Goal: Information Seeking & Learning: Learn about a topic

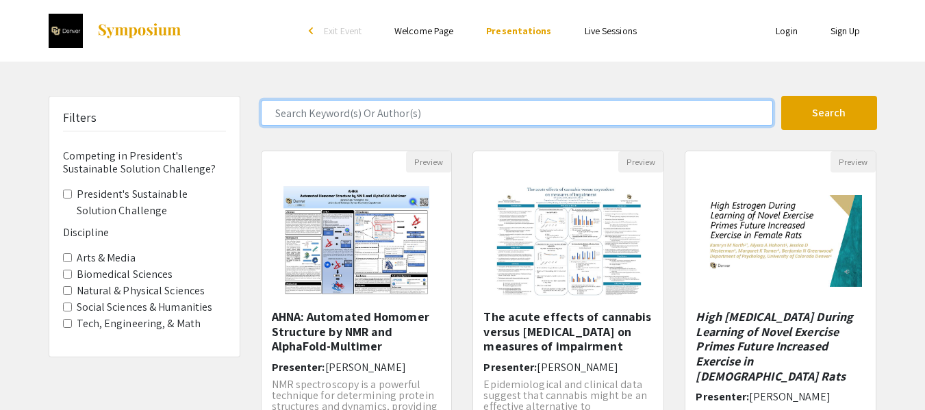
click at [429, 114] on input "Search Keyword(s) Or Author(s)" at bounding box center [517, 113] width 512 height 26
type input "e"
click at [781, 96] on button "Search" at bounding box center [829, 113] width 96 height 34
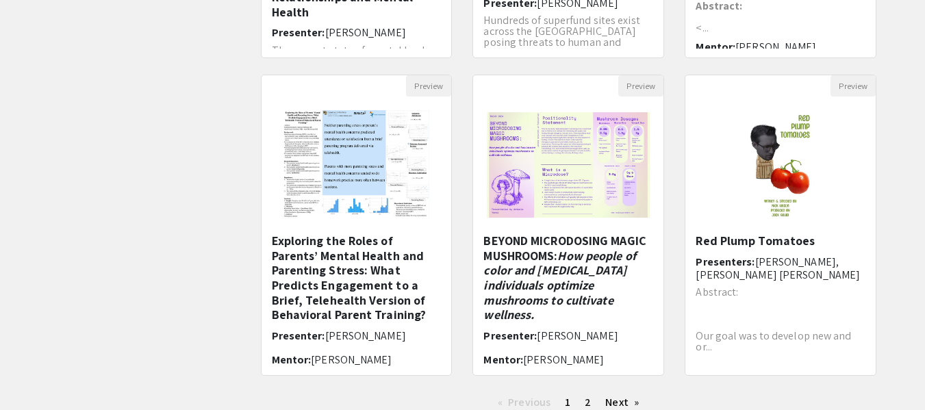
scroll to position [479, 0]
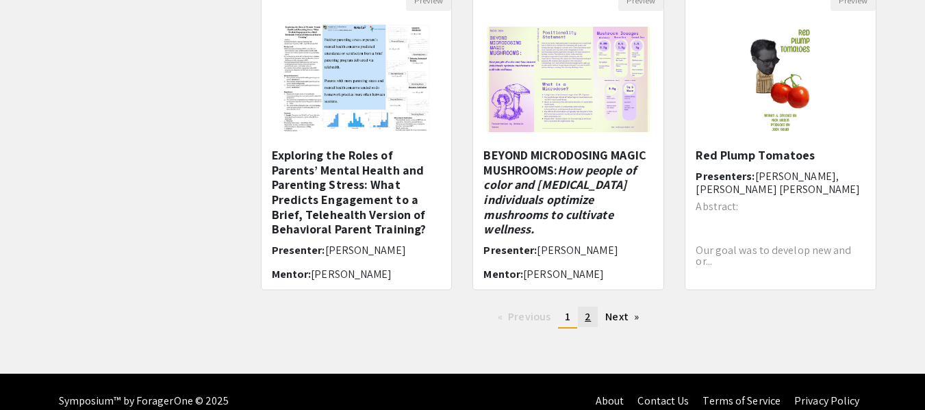
click at [584, 318] on link "page 2" at bounding box center [588, 317] width 20 height 21
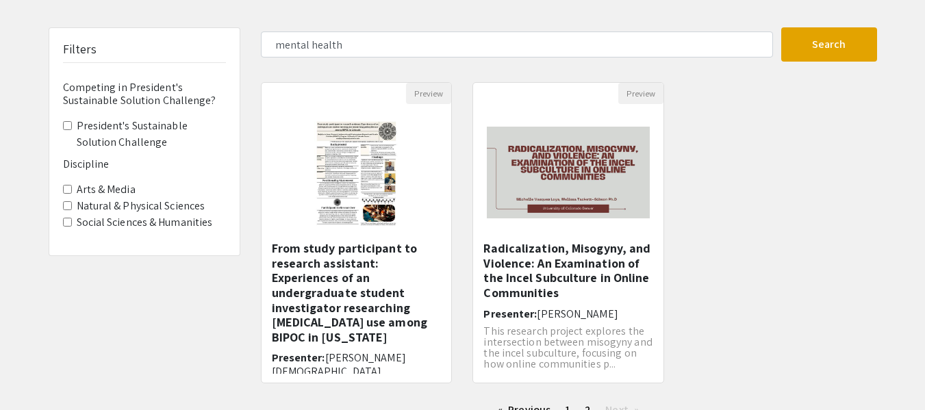
scroll to position [137, 0]
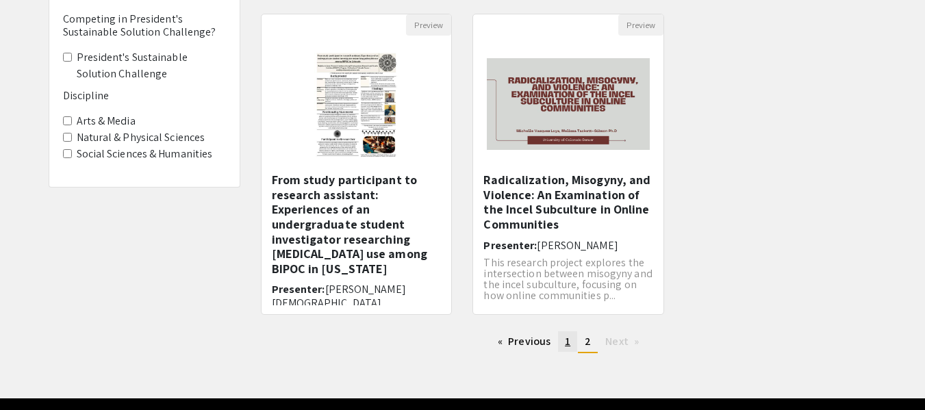
click at [565, 345] on span "1" at bounding box center [567, 341] width 5 height 14
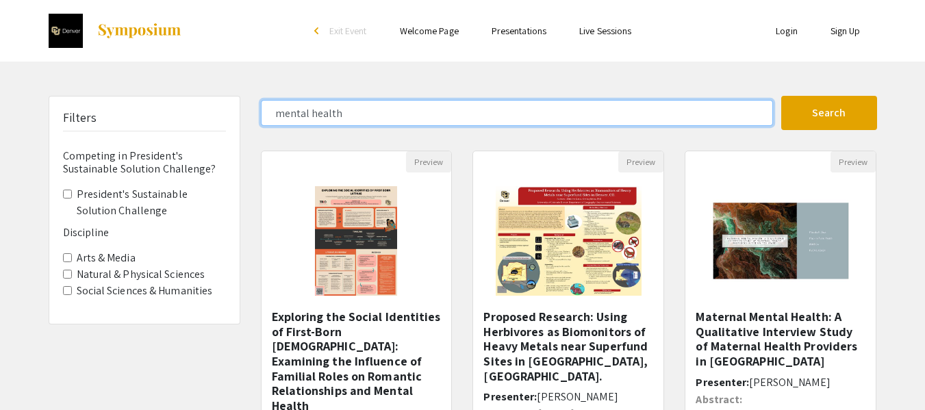
drag, startPoint x: 367, startPoint y: 114, endPoint x: 94, endPoint y: 49, distance: 280.8
type input "drug"
click at [781, 96] on button "Search" at bounding box center [829, 113] width 96 height 34
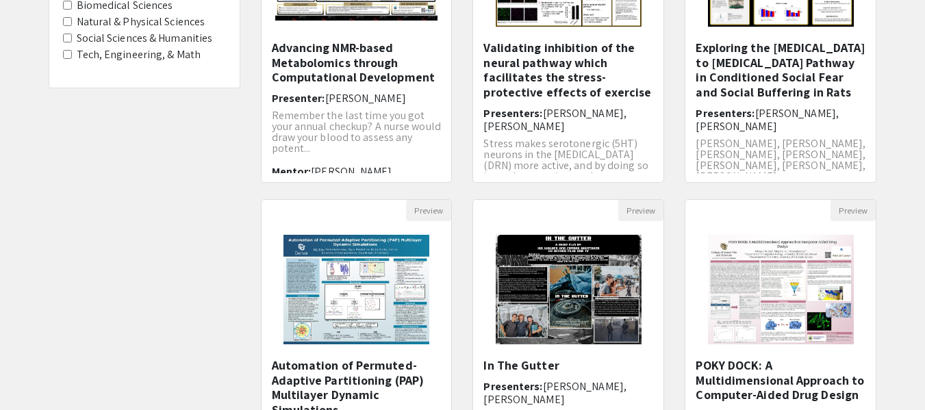
scroll to position [411, 0]
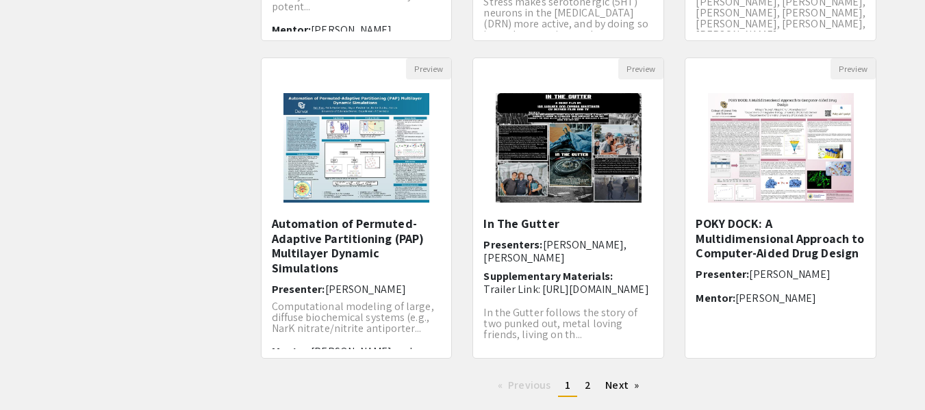
drag, startPoint x: 534, startPoint y: 222, endPoint x: 186, endPoint y: 231, distance: 348.6
click at [186, 231] on div "Filters Competing in President's Sustainable Solution Challenge? President's Su…" at bounding box center [144, 46] width 212 height 723
click at [585, 384] on span "2" at bounding box center [588, 385] width 6 height 14
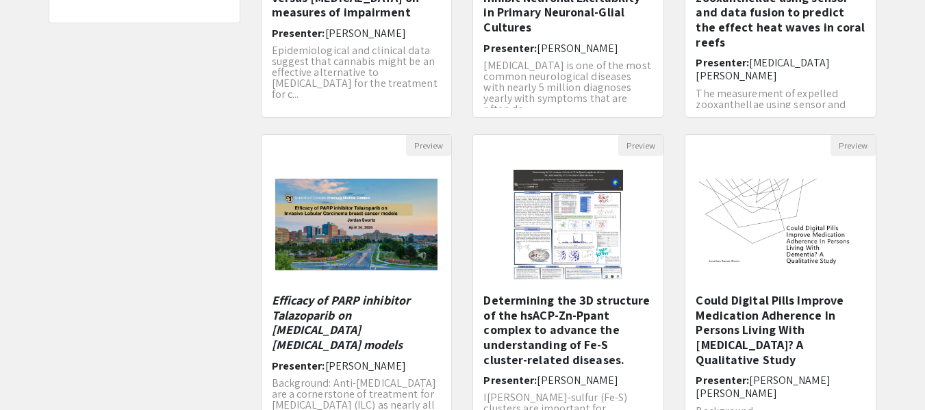
scroll to position [498, 0]
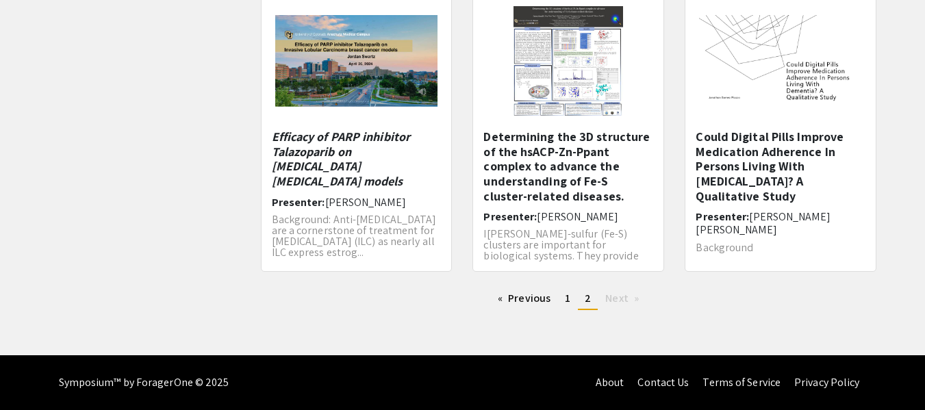
click at [578, 299] on ul "Previous page 2 / 2 page 1 You're on page 2 Next page" at bounding box center [569, 299] width 616 height 22
click at [574, 299] on link "page 1" at bounding box center [567, 298] width 19 height 21
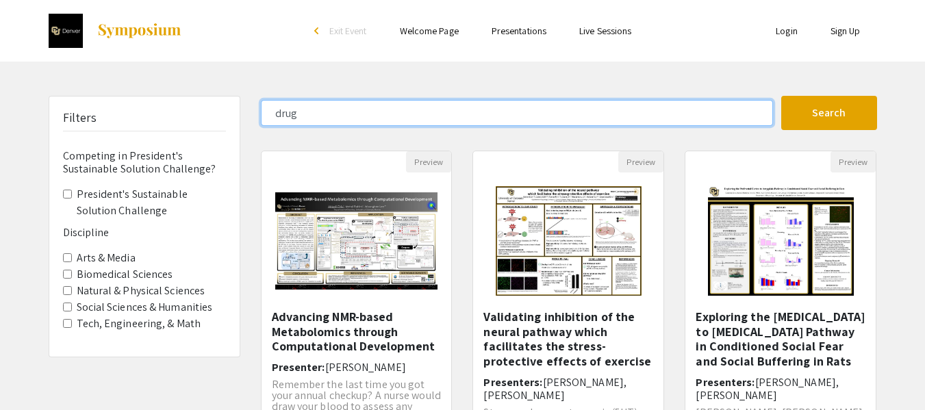
drag, startPoint x: 334, startPoint y: 107, endPoint x: 231, endPoint y: 100, distance: 103.6
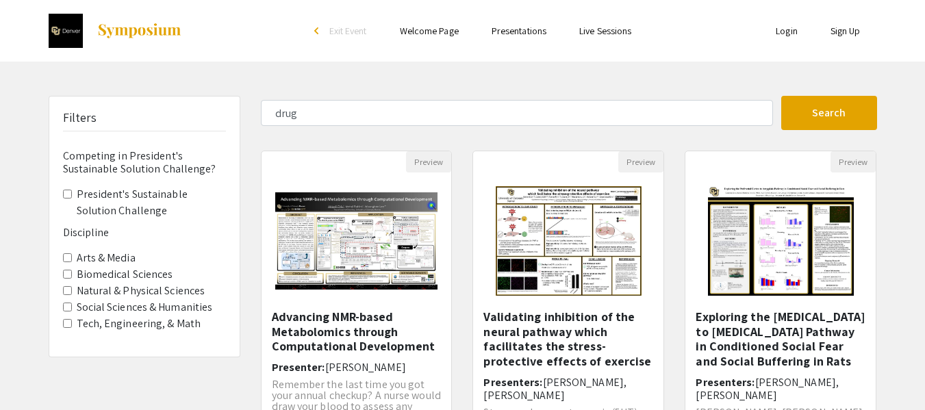
click at [146, 309] on label "Social Sciences & Humanities" at bounding box center [145, 307] width 136 height 16
click at [72, 309] on Humanities "Social Sciences & Humanities" at bounding box center [67, 307] width 9 height 9
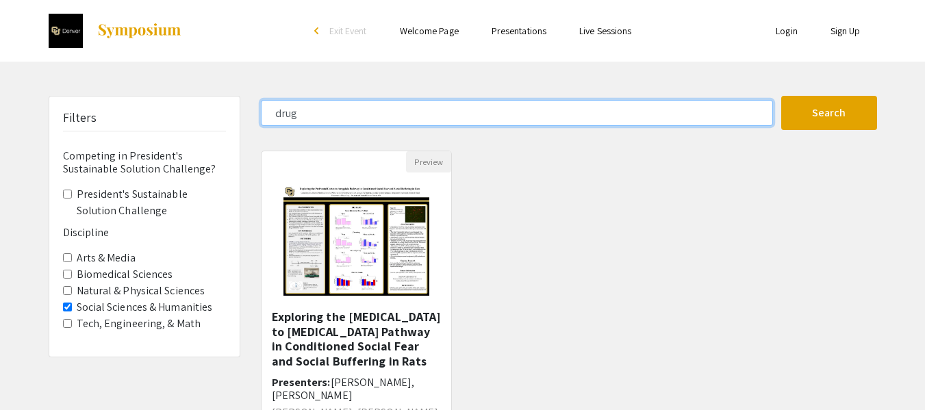
drag, startPoint x: 319, startPoint y: 107, endPoint x: 228, endPoint y: 95, distance: 91.9
click at [228, 95] on div "Skip navigation arrow_back_ios Exit Event Welcome Page Presentations Live Sessi…" at bounding box center [462, 267] width 925 height 535
click at [781, 96] on button "Search" at bounding box center [829, 113] width 96 height 34
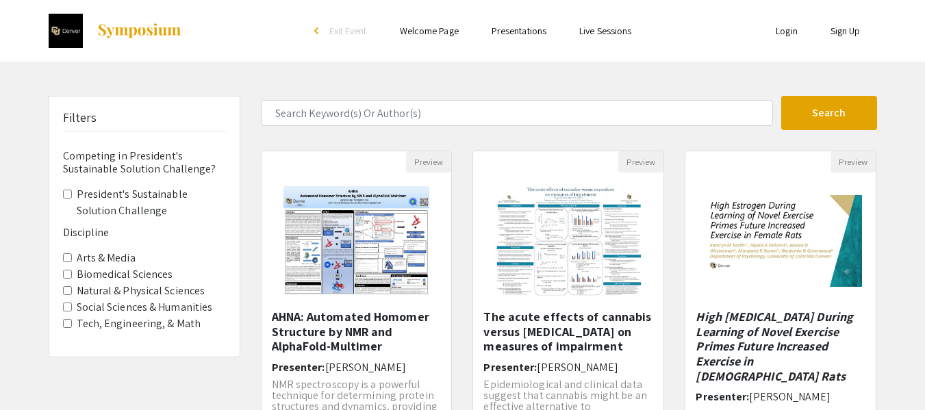
click at [115, 305] on label "Social Sciences & Humanities" at bounding box center [145, 307] width 136 height 16
click at [72, 305] on Humanities "Social Sciences & Humanities" at bounding box center [67, 307] width 9 height 9
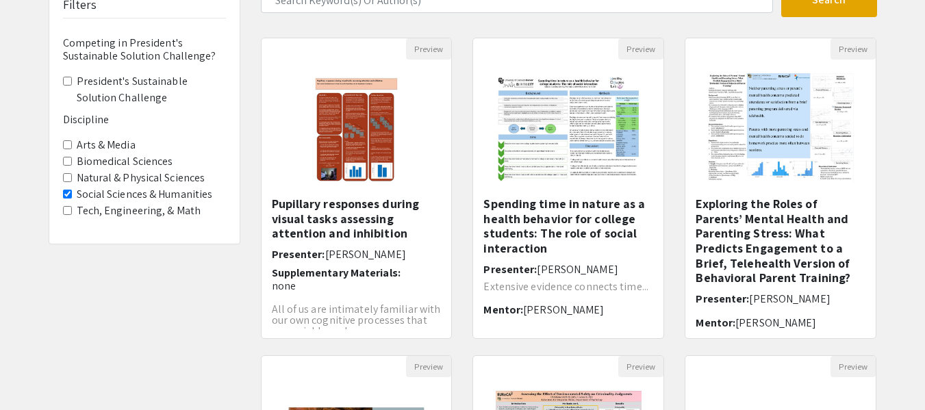
scroll to position [137, 0]
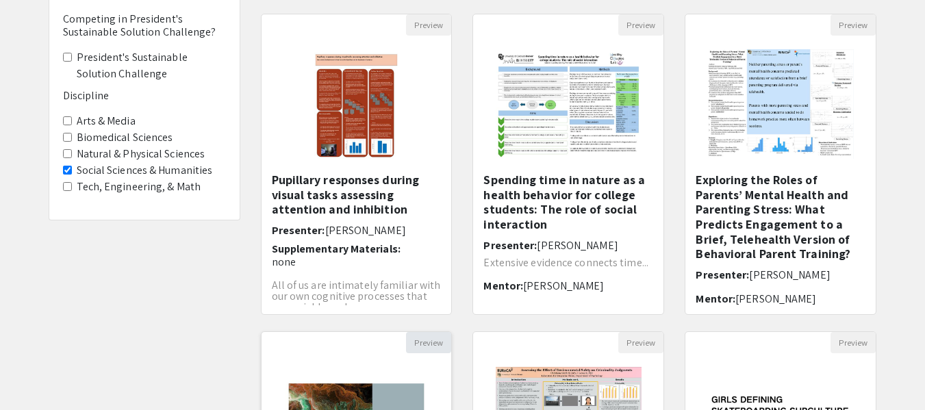
drag, startPoint x: 559, startPoint y: 208, endPoint x: 439, endPoint y: 349, distance: 184.6
click at [439, 349] on button "Preview" at bounding box center [428, 342] width 45 height 21
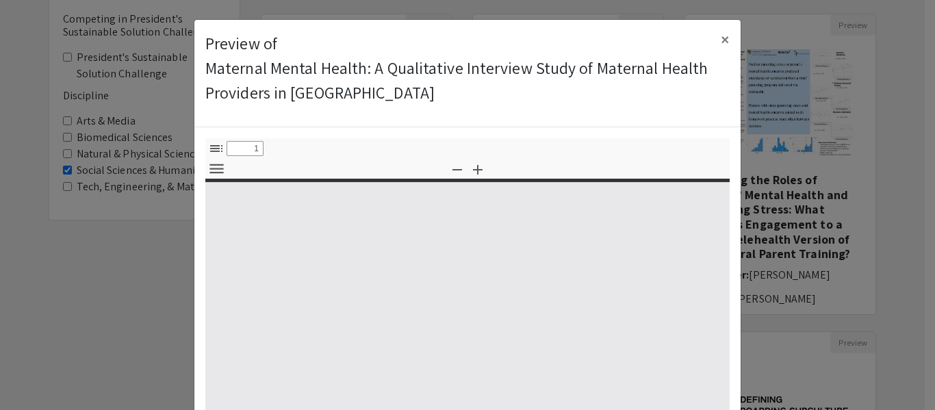
click at [103, 368] on modal-container "Preview of Maternal Mental Health: A Qualitative Interview Study of Maternal He…" at bounding box center [467, 205] width 935 height 410
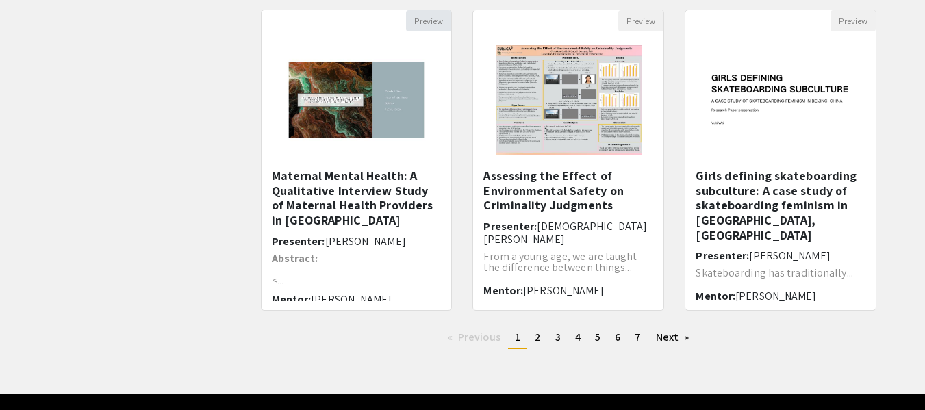
scroll to position [498, 0]
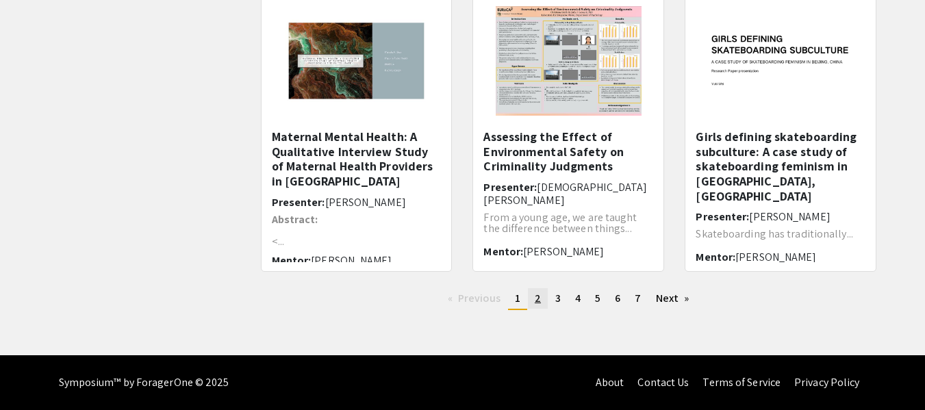
click at [541, 300] on link "page 2" at bounding box center [538, 298] width 20 height 21
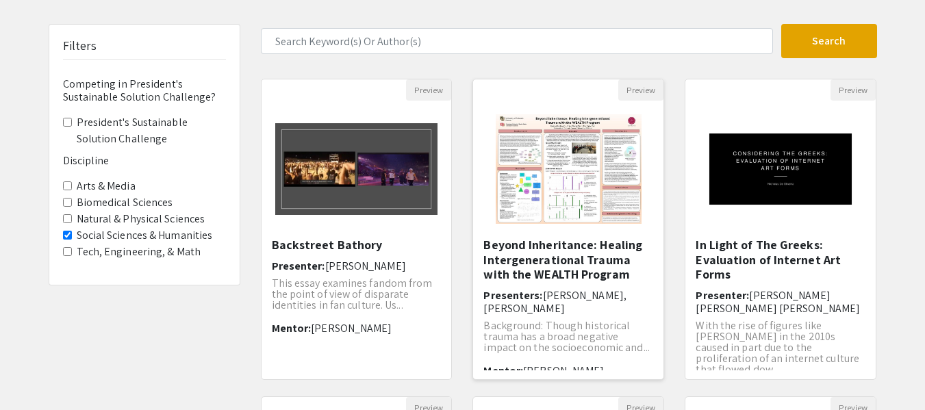
scroll to position [137, 0]
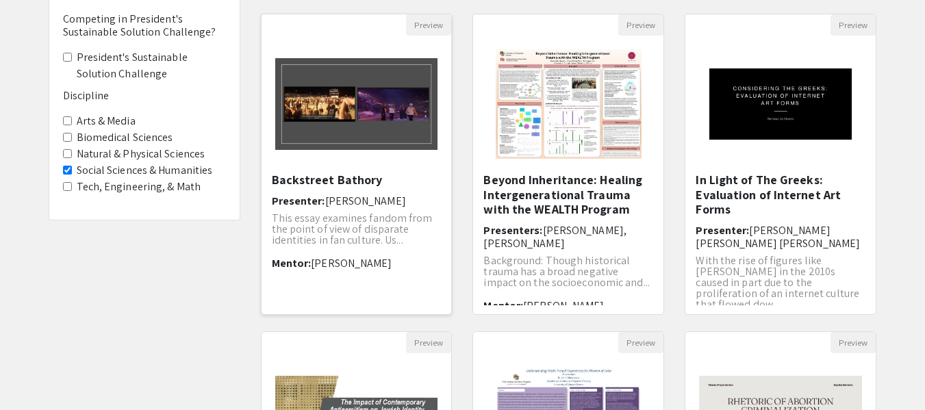
click at [342, 175] on h5 "Backstreet Bathory" at bounding box center [357, 180] width 170 height 15
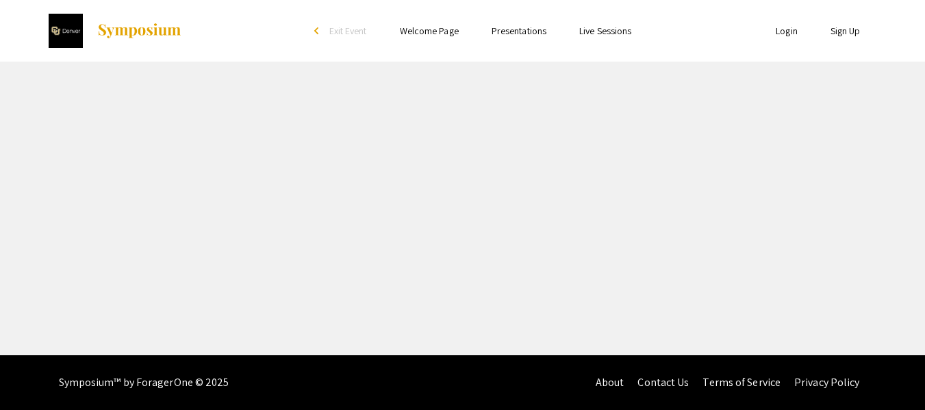
select select "custom"
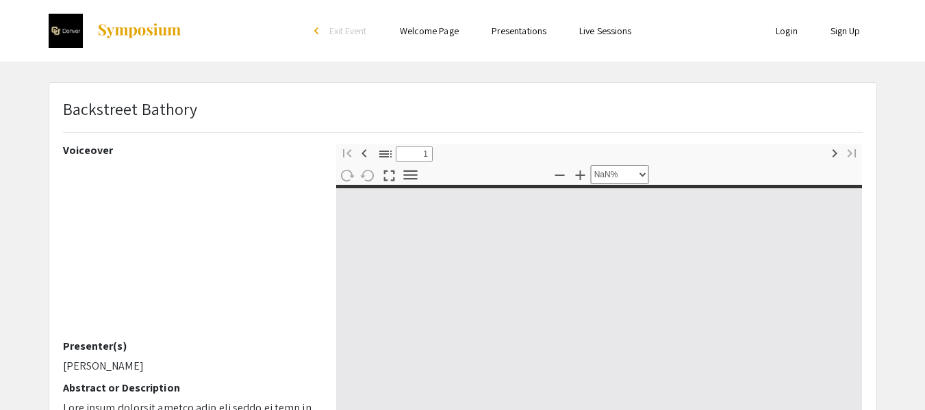
type input "0"
select select "custom"
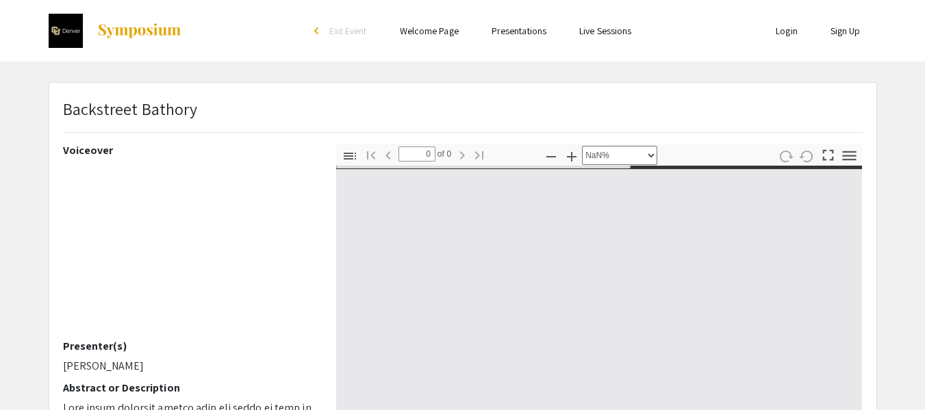
type input "1"
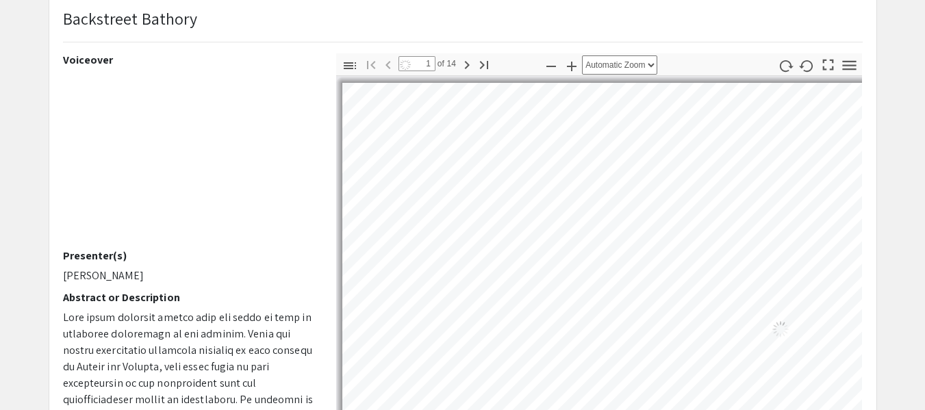
scroll to position [137, 0]
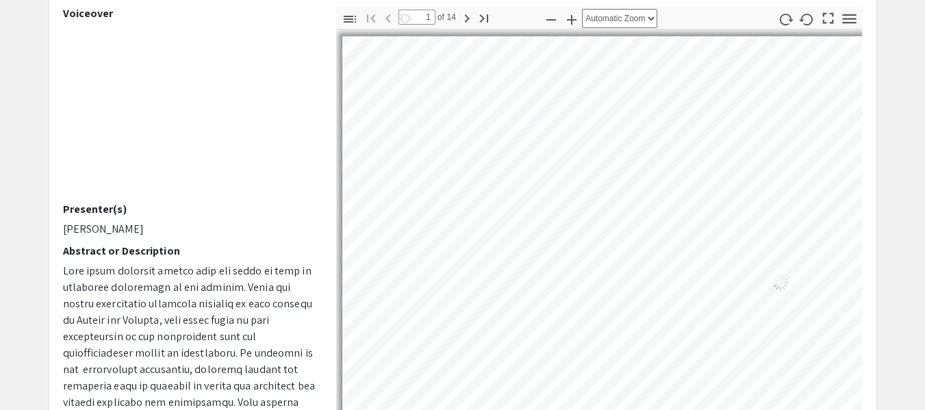
select select "auto"
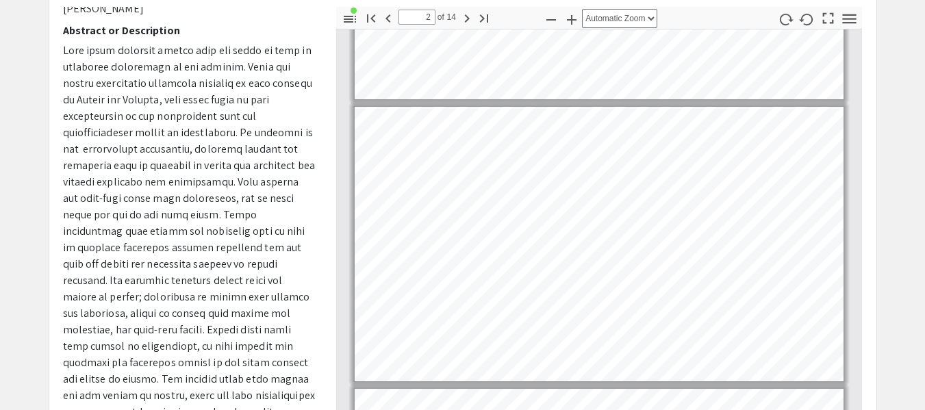
scroll to position [208, 0]
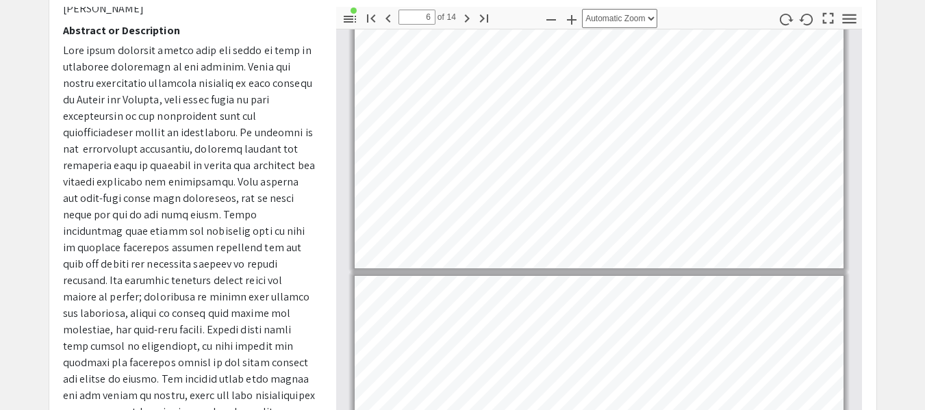
type input "7"
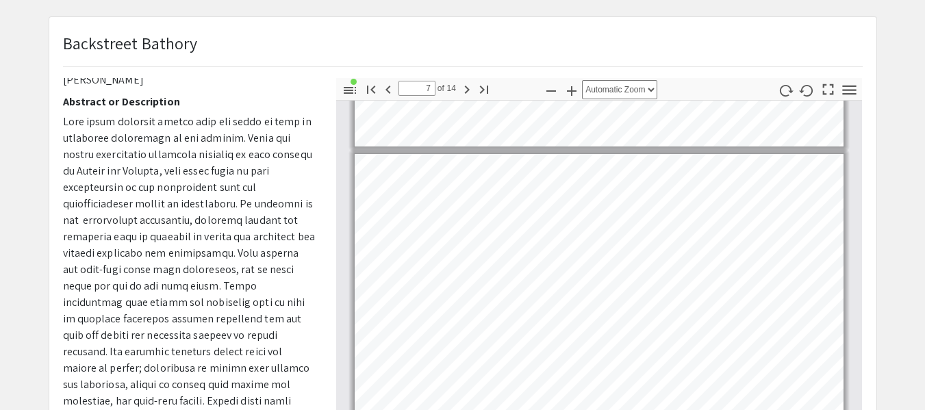
scroll to position [0, 0]
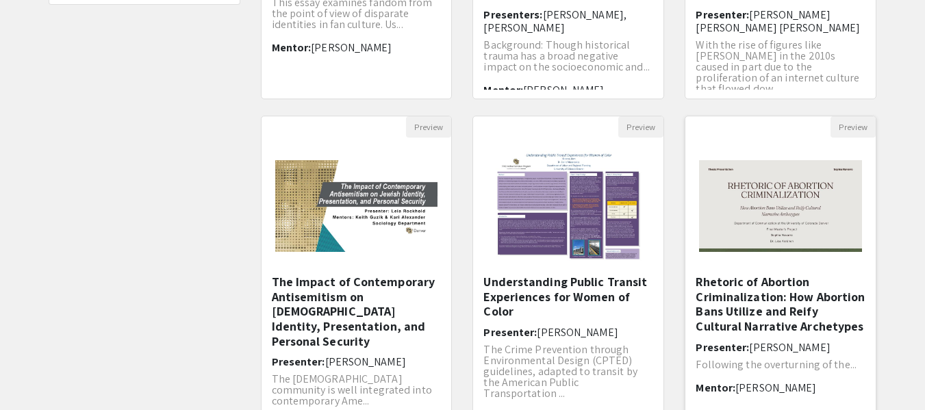
scroll to position [498, 0]
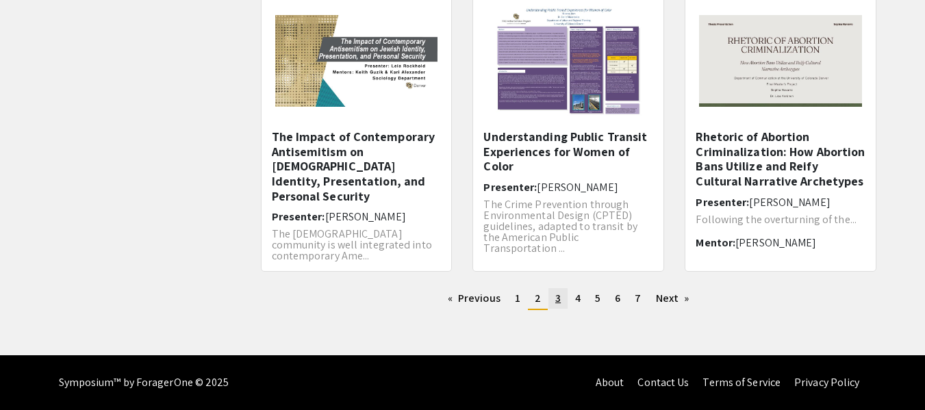
click at [563, 304] on link "page 3" at bounding box center [557, 298] width 19 height 21
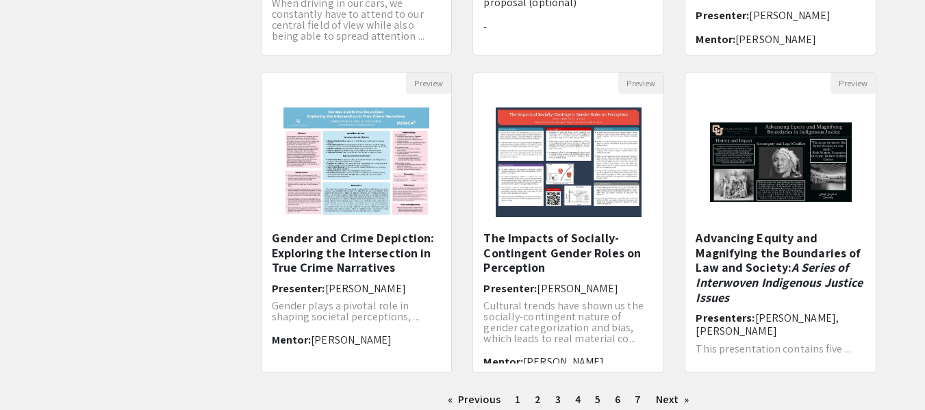
scroll to position [411, 0]
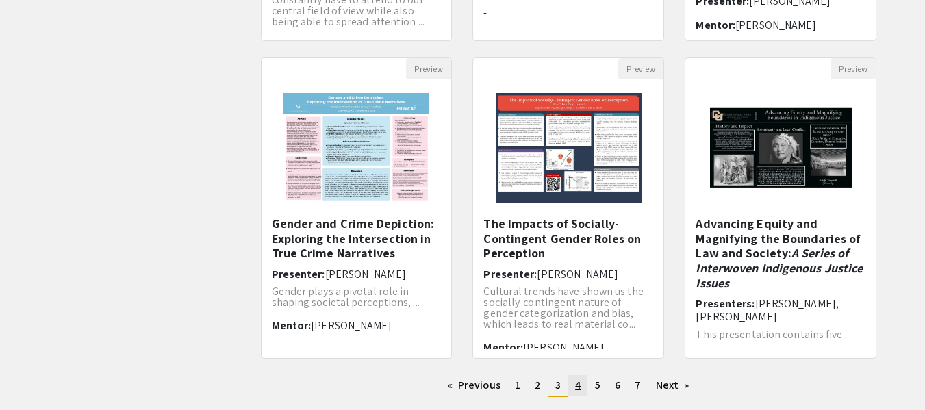
click at [576, 385] on span "4" at bounding box center [577, 385] width 5 height 14
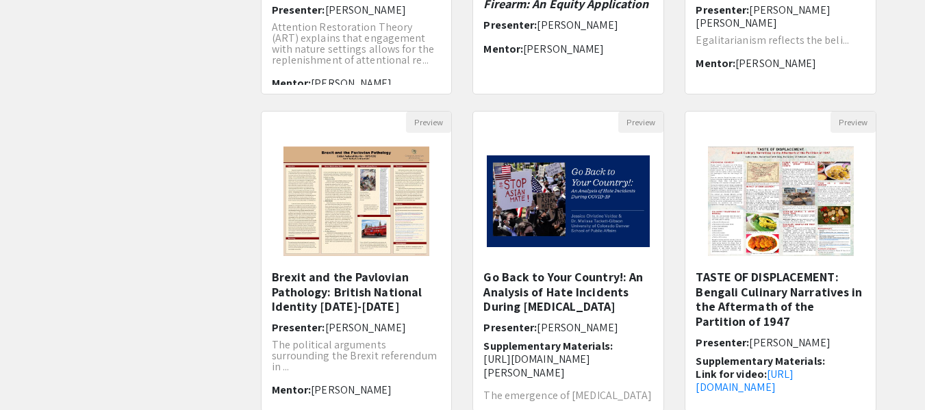
scroll to position [498, 0]
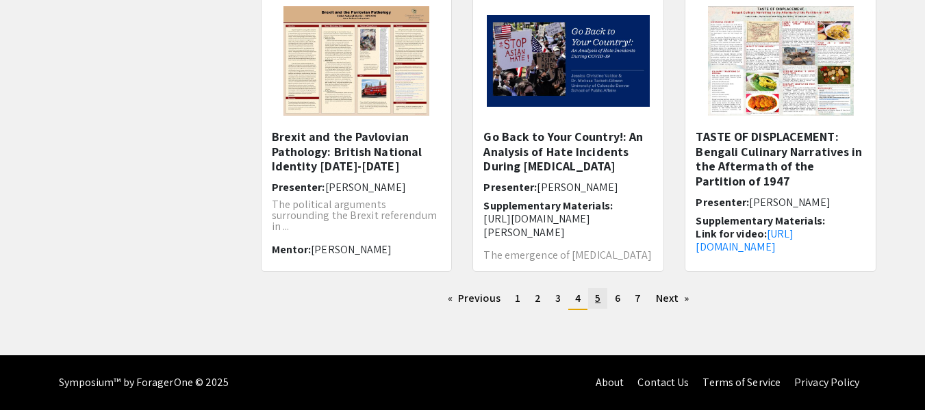
click at [598, 305] on link "page 5" at bounding box center [597, 298] width 19 height 21
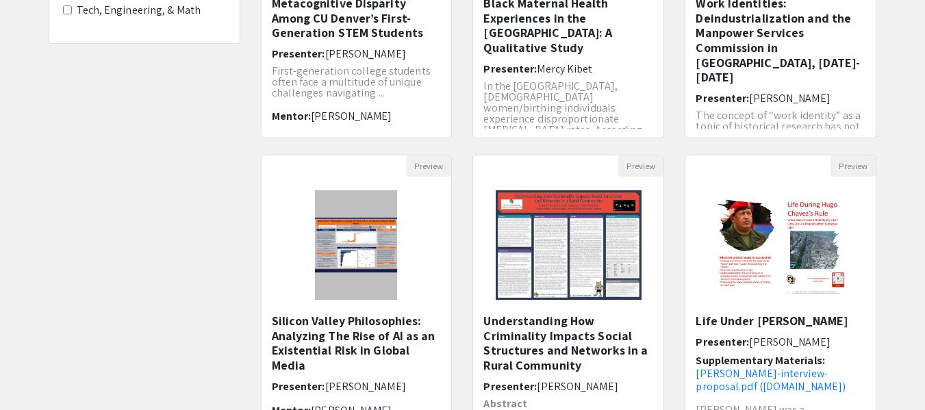
scroll to position [479, 0]
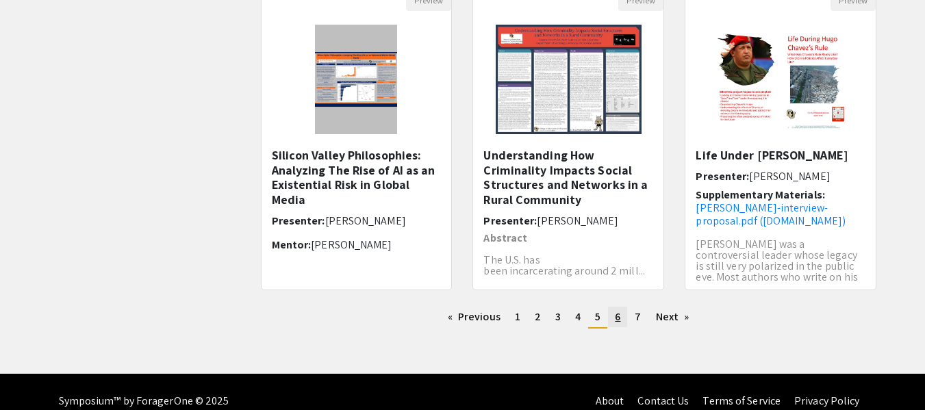
click at [613, 319] on link "page 6" at bounding box center [617, 317] width 19 height 21
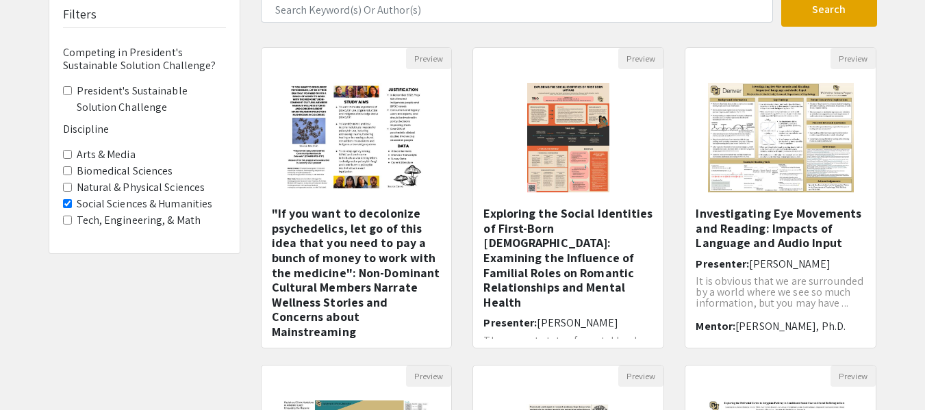
scroll to position [205, 0]
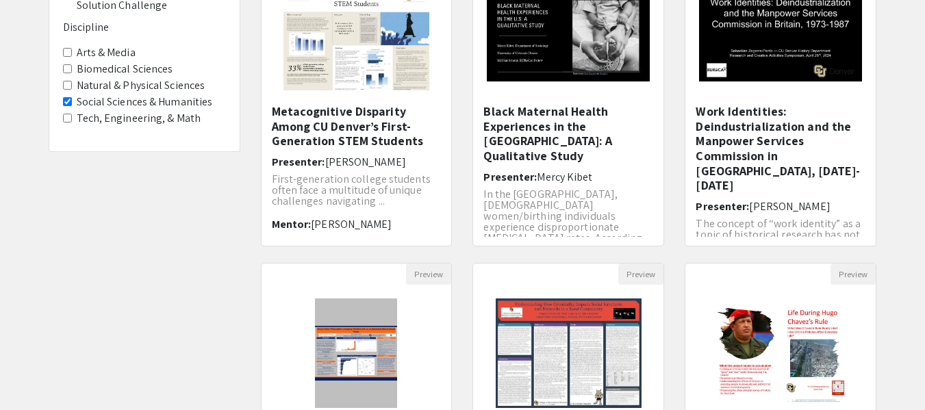
scroll to position [479, 0]
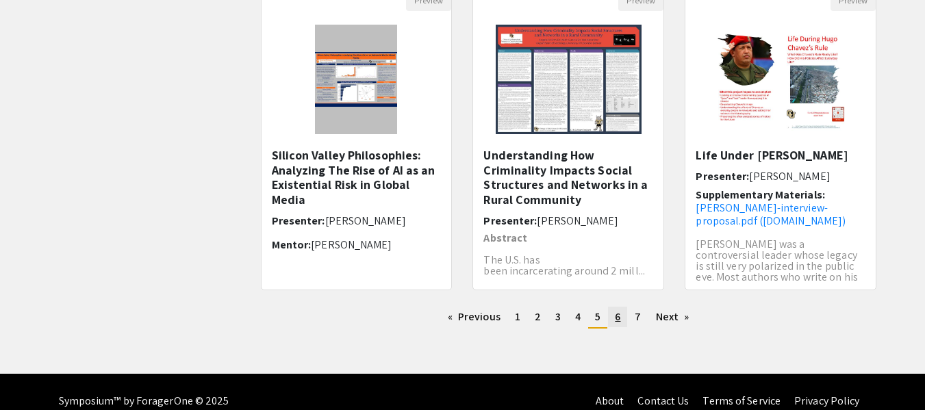
click at [615, 318] on span "6" at bounding box center [617, 316] width 5 height 14
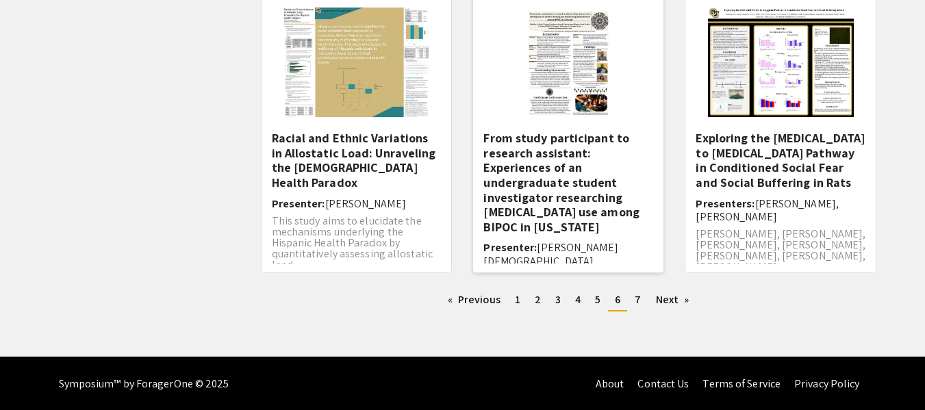
scroll to position [498, 0]
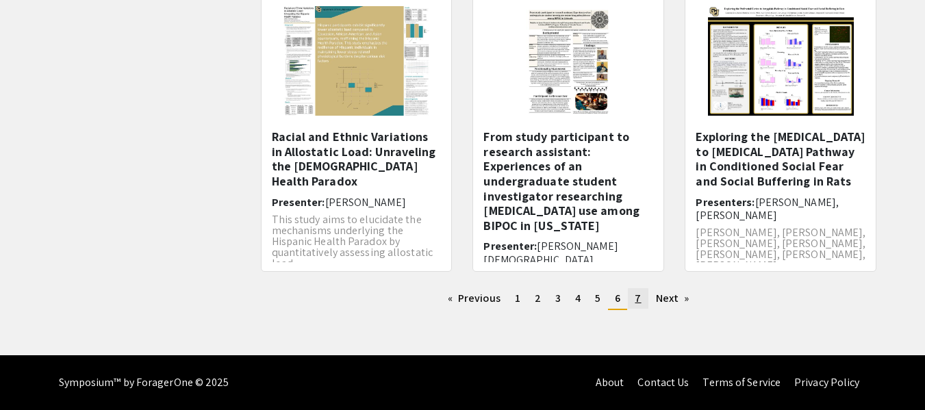
click at [635, 297] on span "7" at bounding box center [638, 298] width 6 height 14
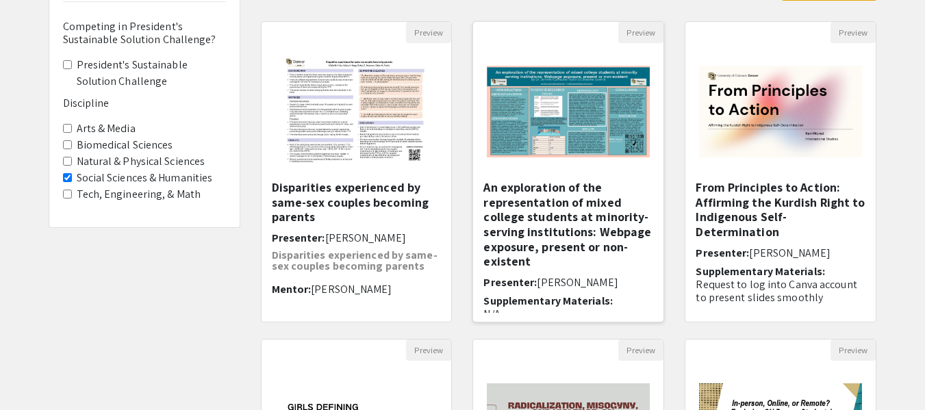
scroll to position [137, 0]
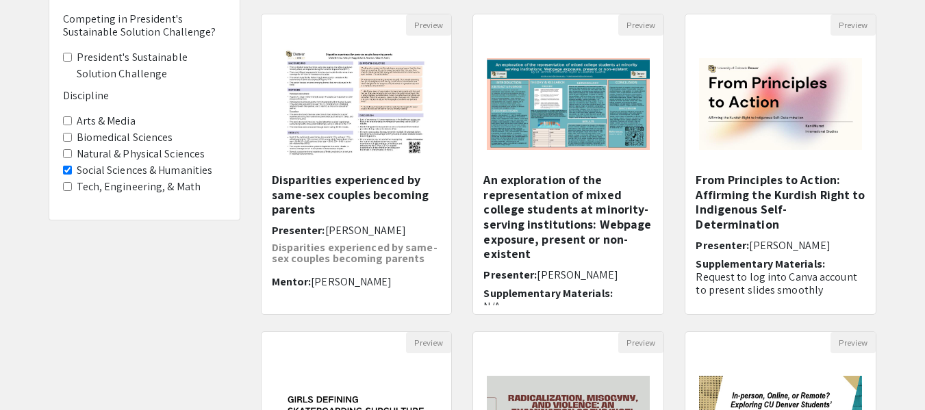
drag, startPoint x: 334, startPoint y: 190, endPoint x: 194, endPoint y: 269, distance: 160.9
click at [194, 269] on div "Filters Competing in President's Sustainable Solution Challenge? President's Su…" at bounding box center [144, 320] width 212 height 723
click at [287, 214] on h5 "Disparities experienced by same-sex couples becoming parents" at bounding box center [357, 195] width 170 height 44
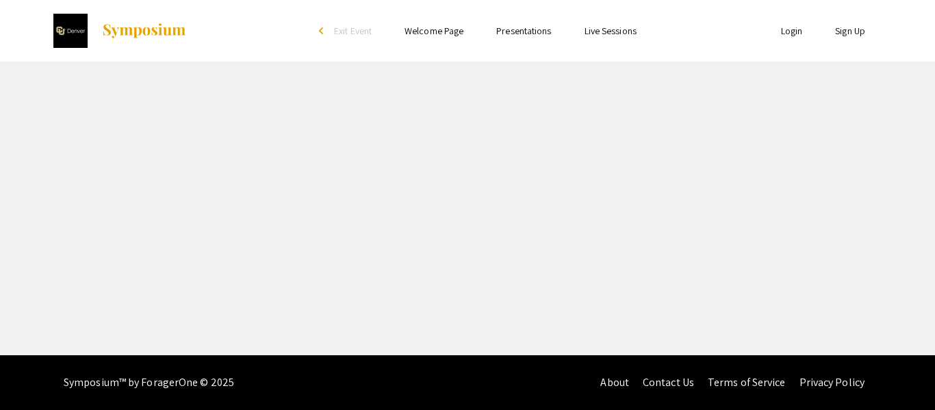
select select "custom"
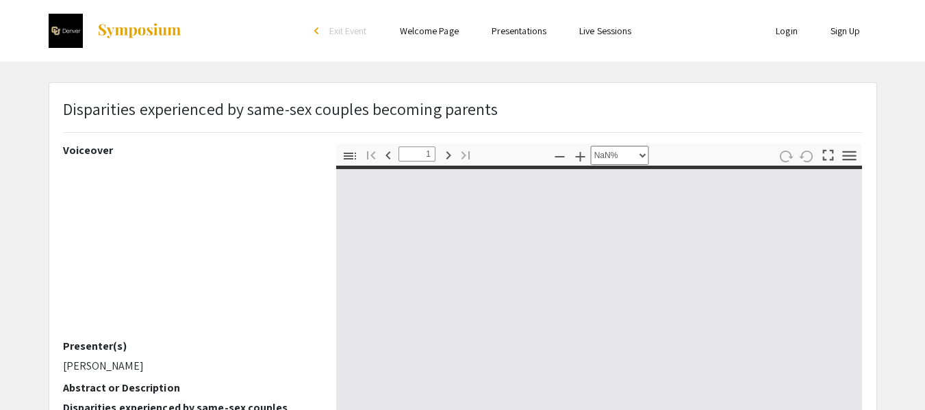
type input "0"
select select "custom"
type input "1"
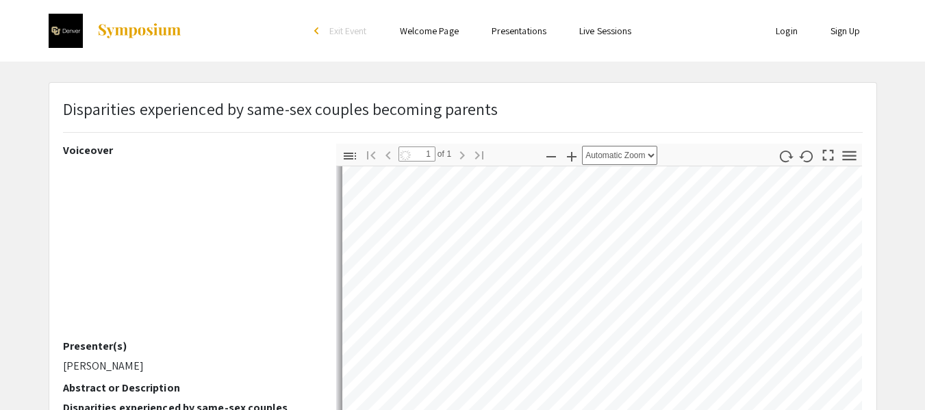
scroll to position [205, 0]
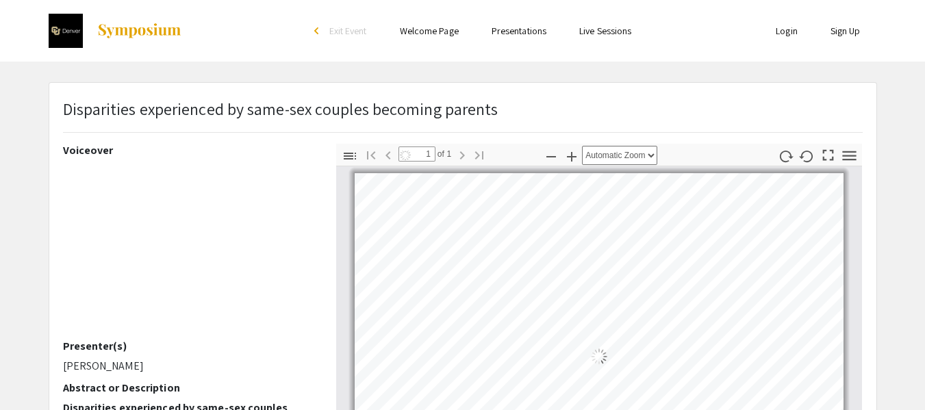
select select "auto"
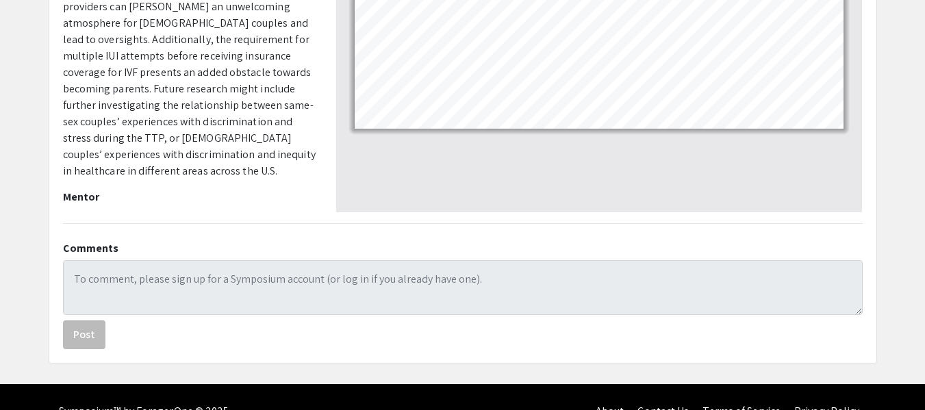
scroll to position [342, 0]
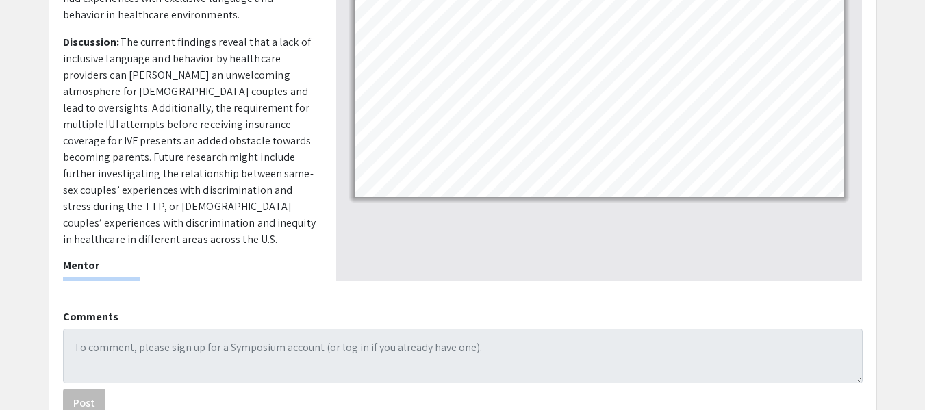
drag, startPoint x: 107, startPoint y: 260, endPoint x: 58, endPoint y: 261, distance: 49.3
click at [58, 261] on div "Voiceover Presenter(s) [PERSON_NAME] Abstract or Description Disparities experi…" at bounding box center [189, 40] width 273 height 479
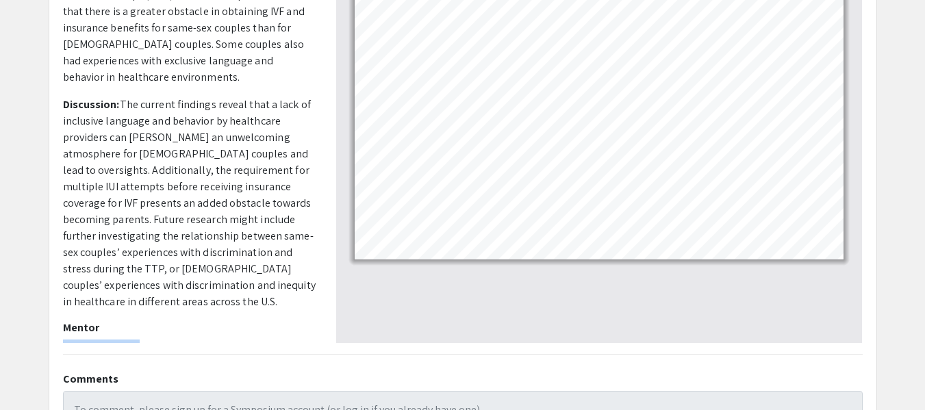
scroll to position [0, 0]
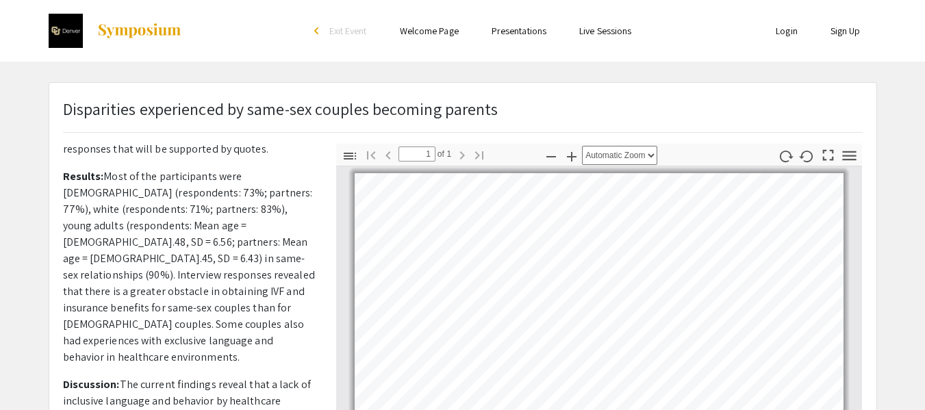
click at [254, 72] on div "Skip navigation arrow_back_ios Exit Event Welcome Page Presentations Live Sessi…" at bounding box center [462, 397] width 925 height 795
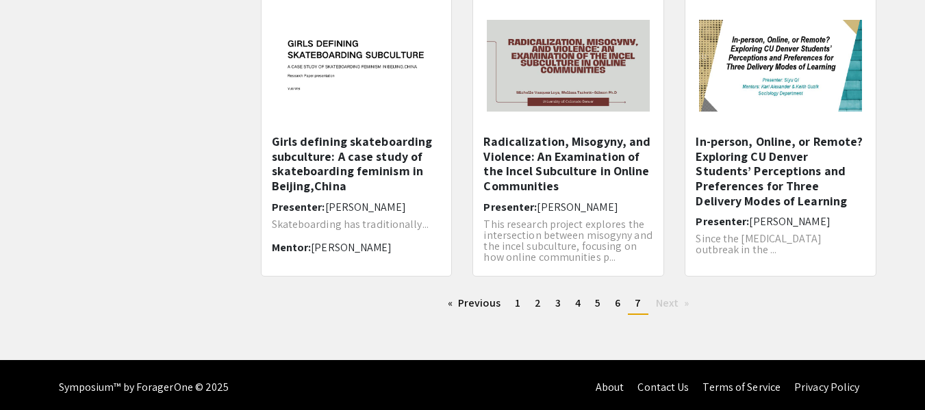
scroll to position [498, 0]
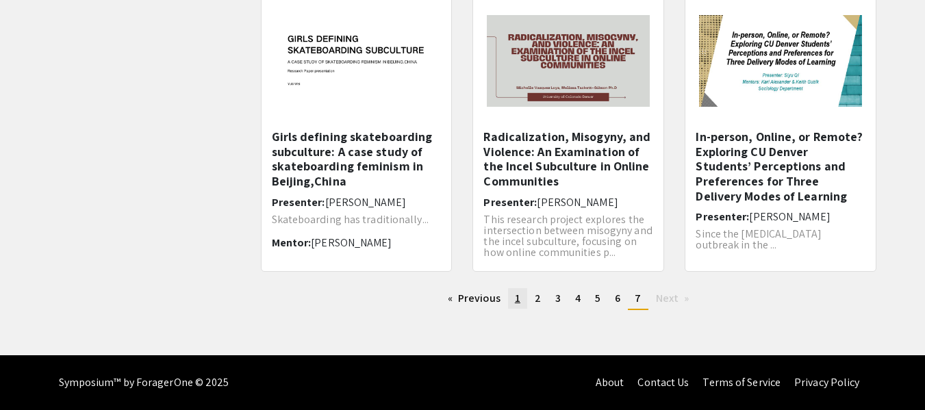
click at [517, 300] on span "1" at bounding box center [517, 298] width 5 height 14
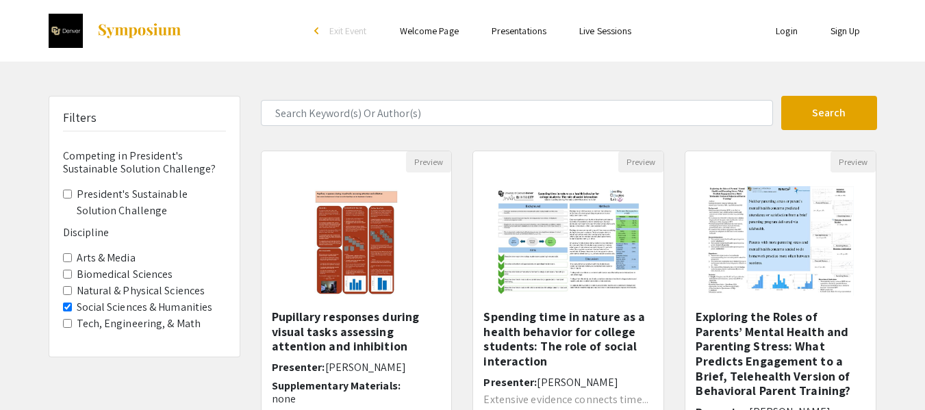
scroll to position [68, 0]
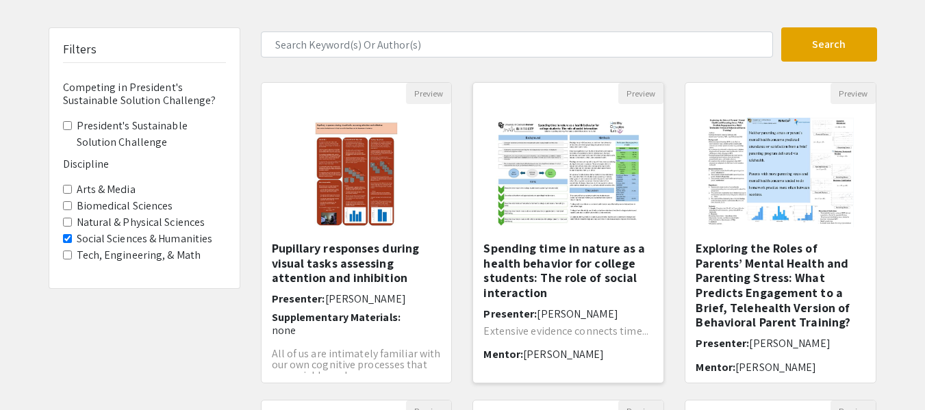
click at [512, 264] on h5 "Spending time in nature as a health behavior for college students: The role of …" at bounding box center [568, 270] width 170 height 59
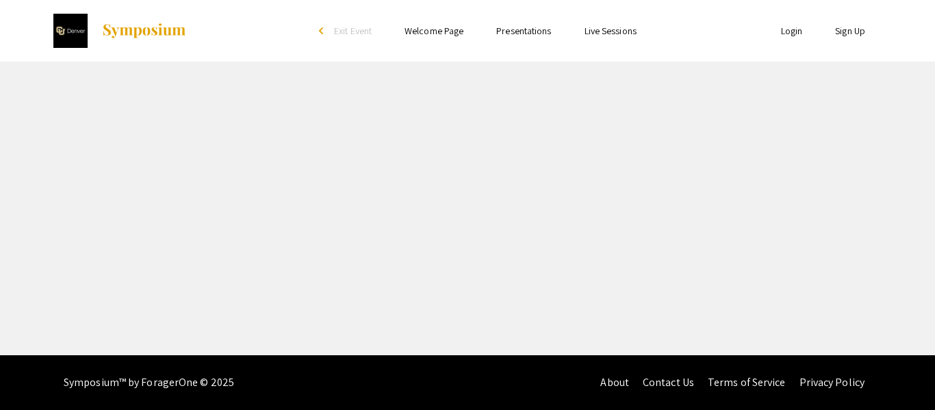
select select "custom"
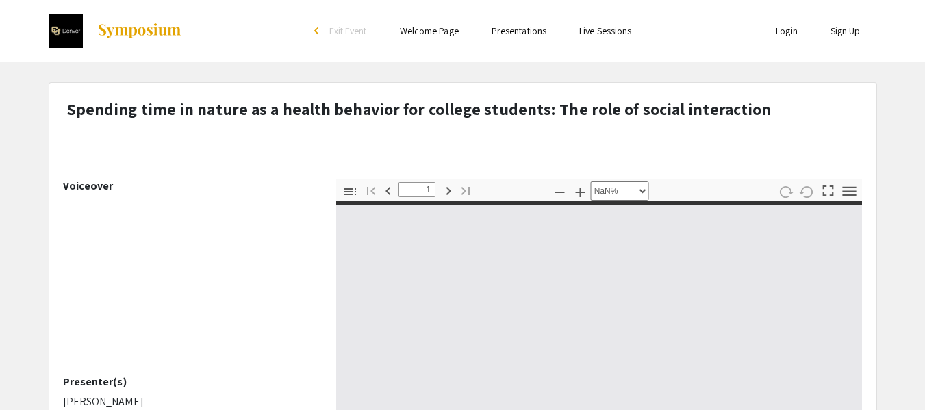
type input "0"
select select "custom"
type input "1"
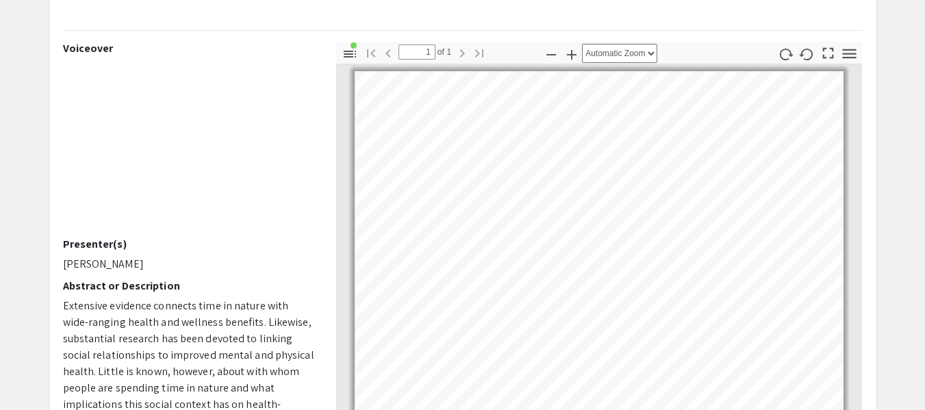
scroll to position [137, 0]
click at [573, 58] on icon "button" at bounding box center [571, 55] width 16 height 16
select select "custom"
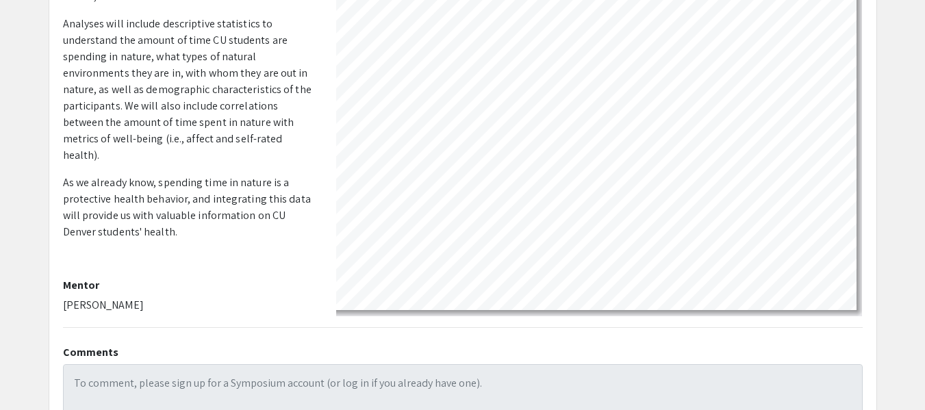
scroll to position [445, 0]
drag, startPoint x: 144, startPoint y: 303, endPoint x: 62, endPoint y: 297, distance: 81.7
click at [63, 297] on p "[PERSON_NAME]" at bounding box center [189, 304] width 253 height 16
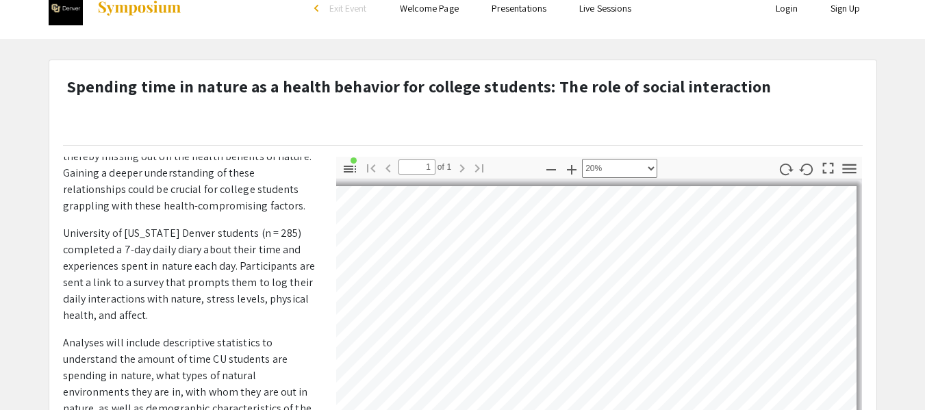
scroll to position [0, 0]
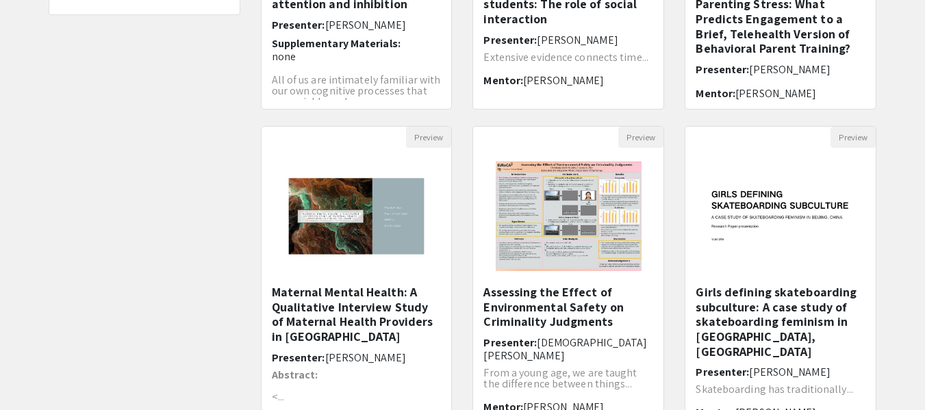
scroll to position [411, 0]
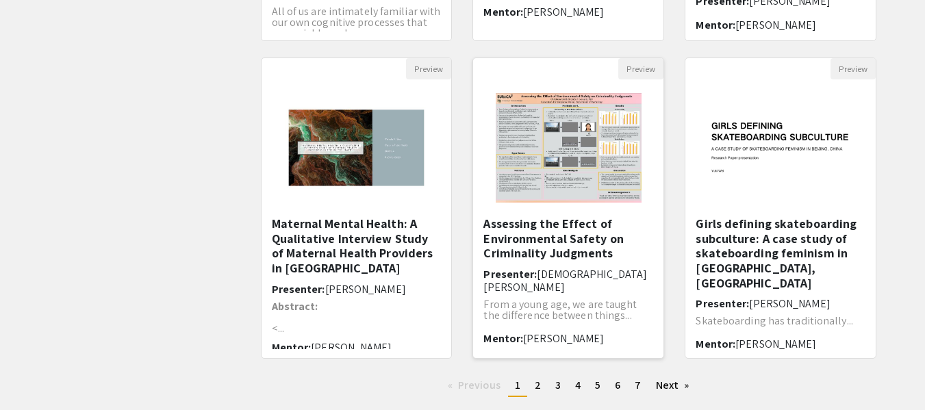
click at [550, 243] on h5 "Assessing the Effect of Environmental Safety on Criminality Judgments" at bounding box center [568, 238] width 170 height 44
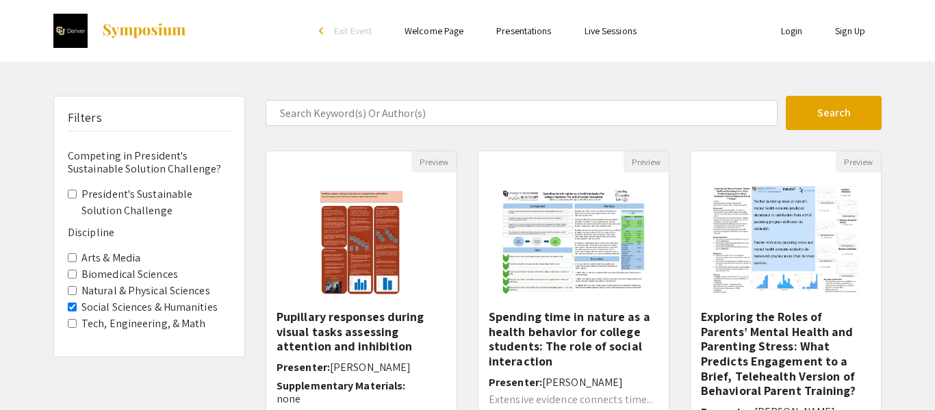
select select "custom"
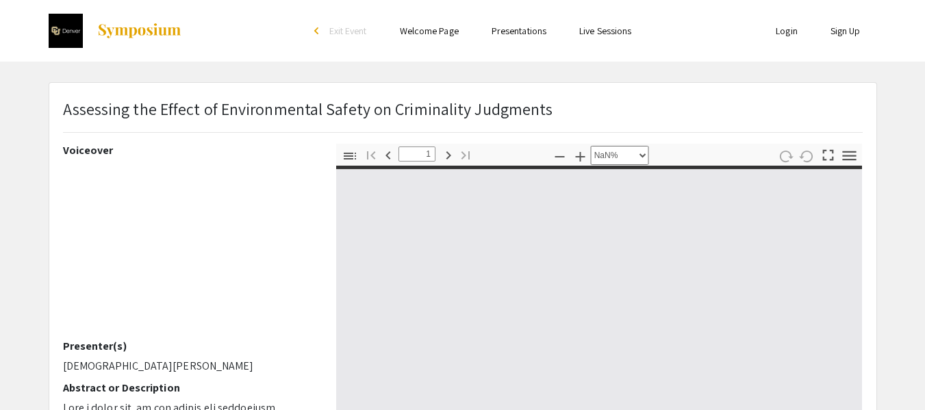
type input "0"
select select "custom"
type input "1"
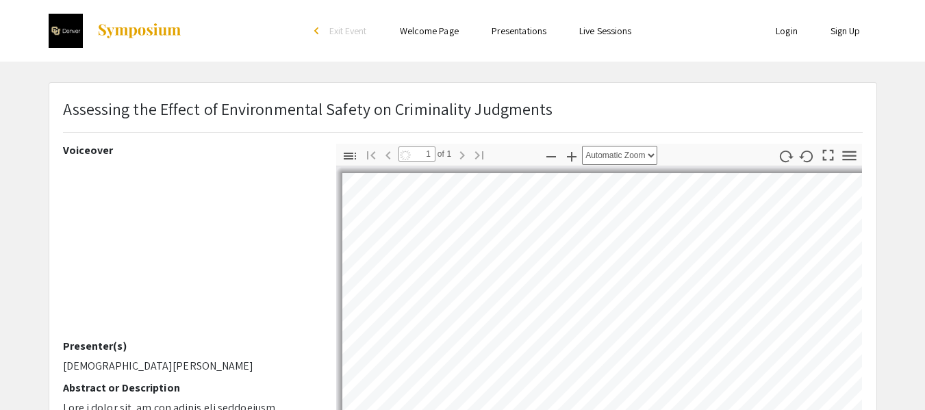
select select "auto"
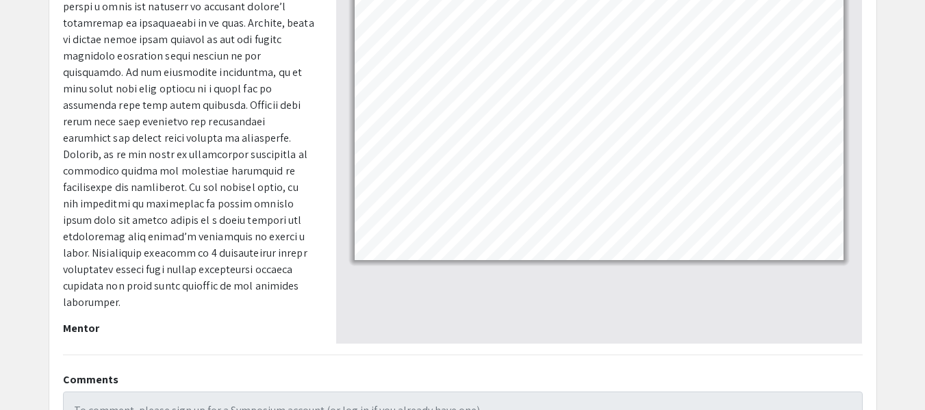
scroll to position [411, 0]
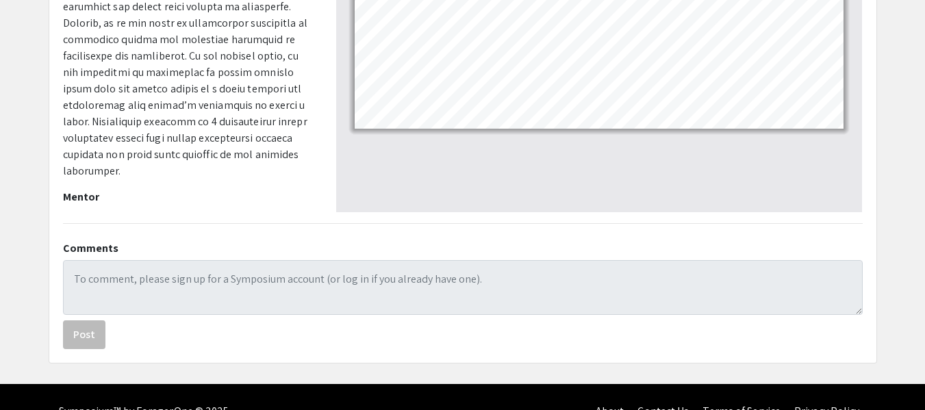
drag, startPoint x: 153, startPoint y: 199, endPoint x: 55, endPoint y: 199, distance: 97.9
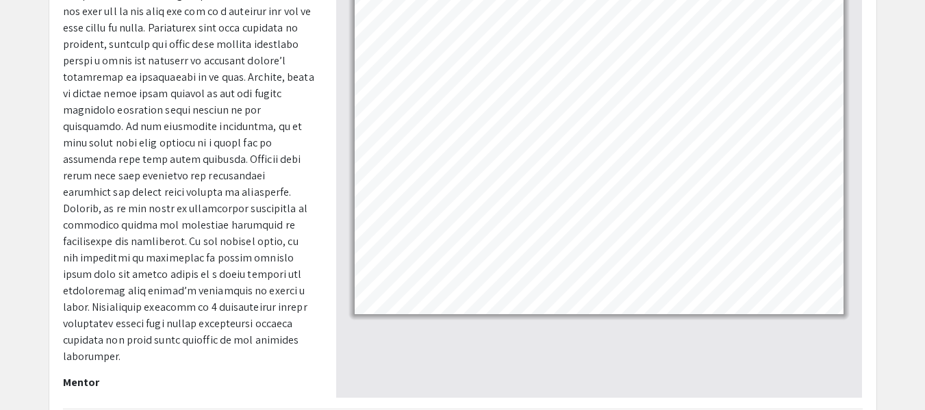
scroll to position [0, 0]
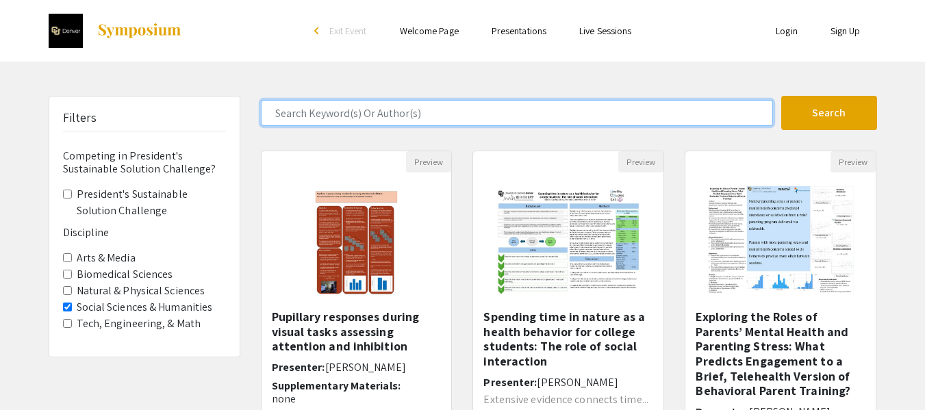
click at [375, 122] on input "Search Keyword(s) Or Author(s)" at bounding box center [517, 113] width 512 height 26
type input "sociology"
click at [781, 96] on button "Search" at bounding box center [829, 113] width 96 height 34
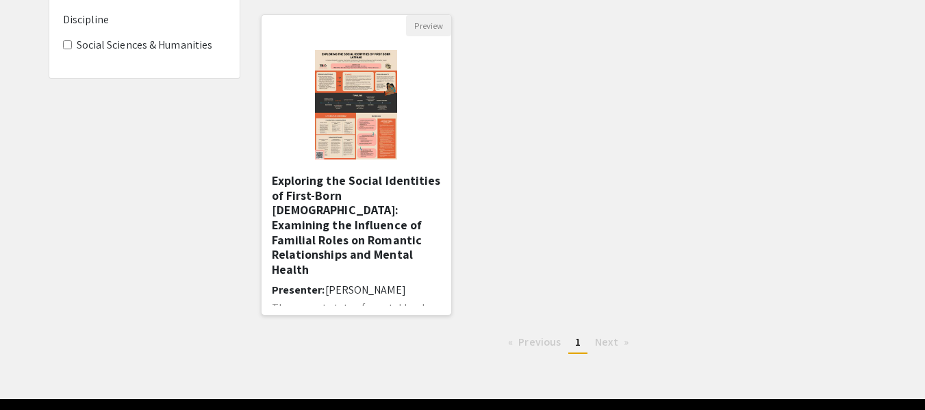
scroll to position [137, 0]
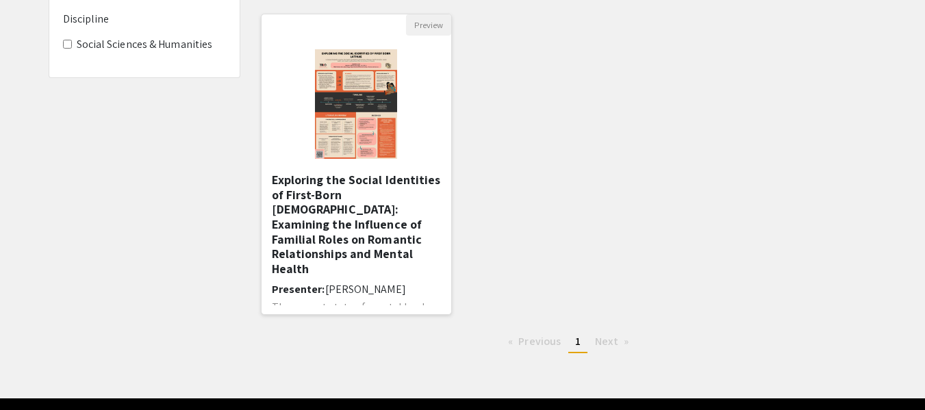
click at [344, 229] on h5 "Exploring the Social Identities of First-Born [DEMOGRAPHIC_DATA]: Examining the…" at bounding box center [357, 224] width 170 height 103
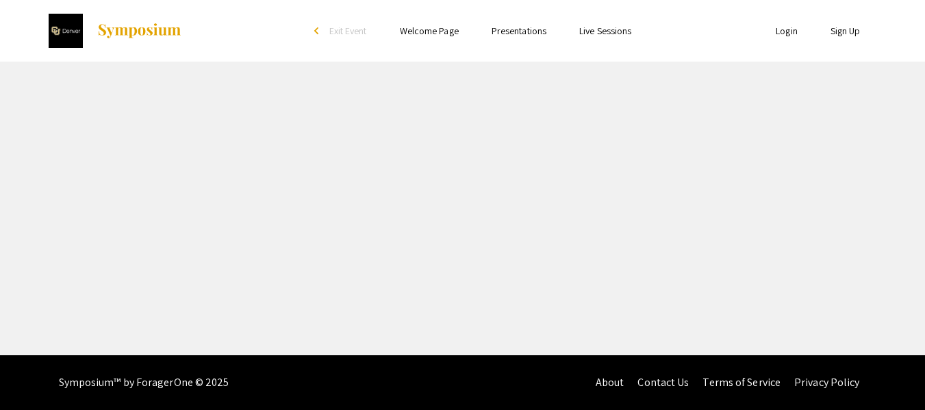
select select "custom"
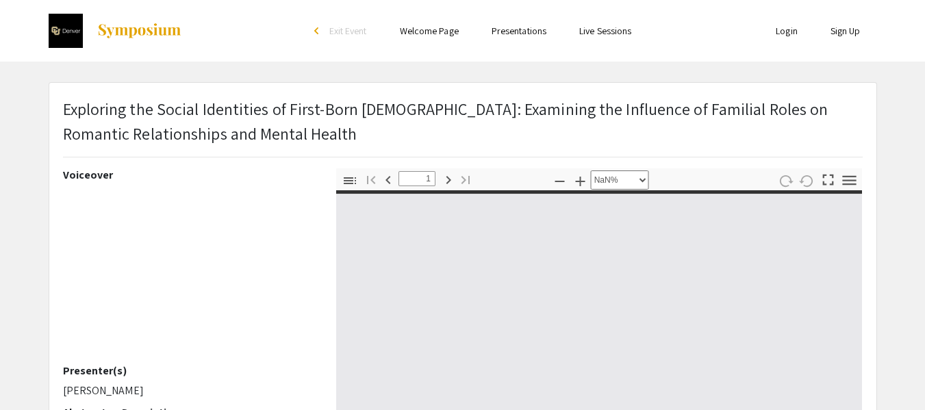
type input "0"
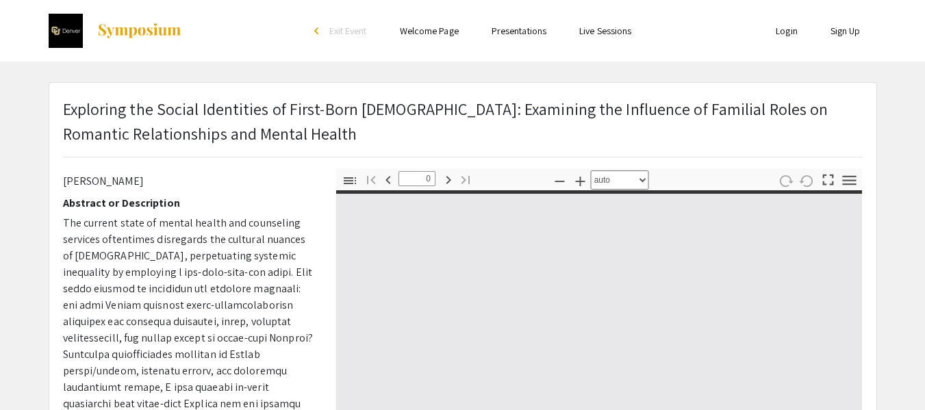
select select "custom"
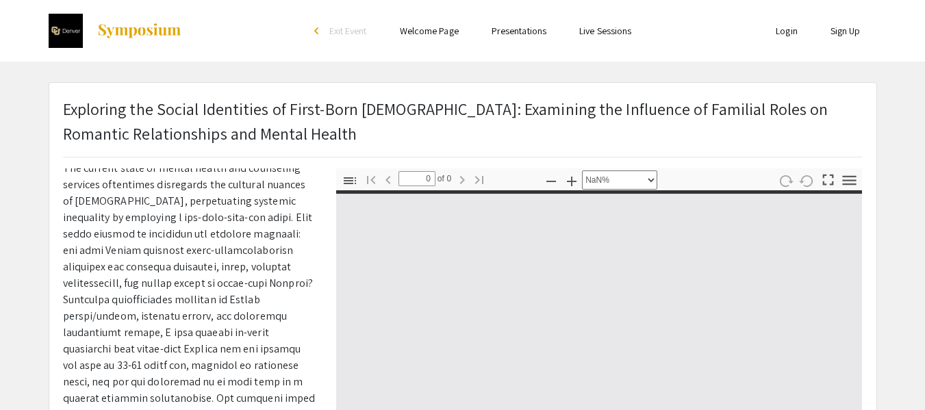
type input "1"
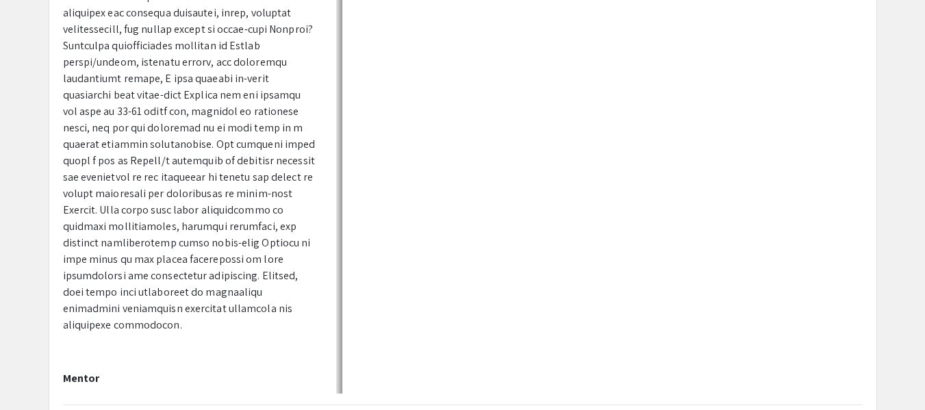
scroll to position [411, 0]
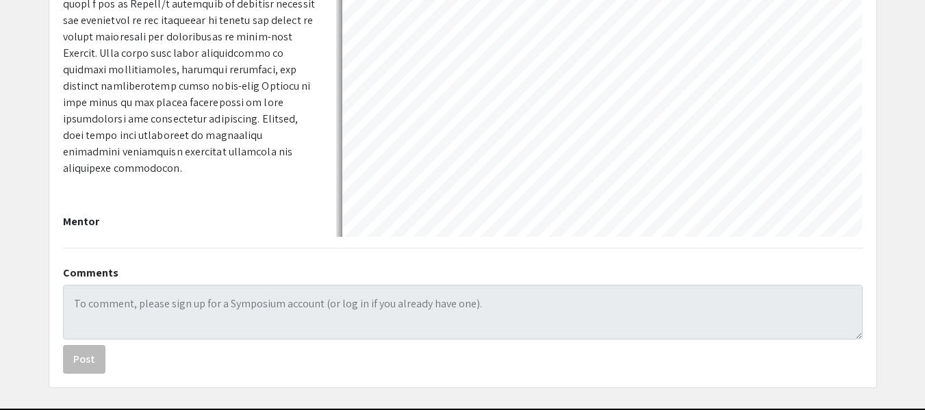
select select "auto"
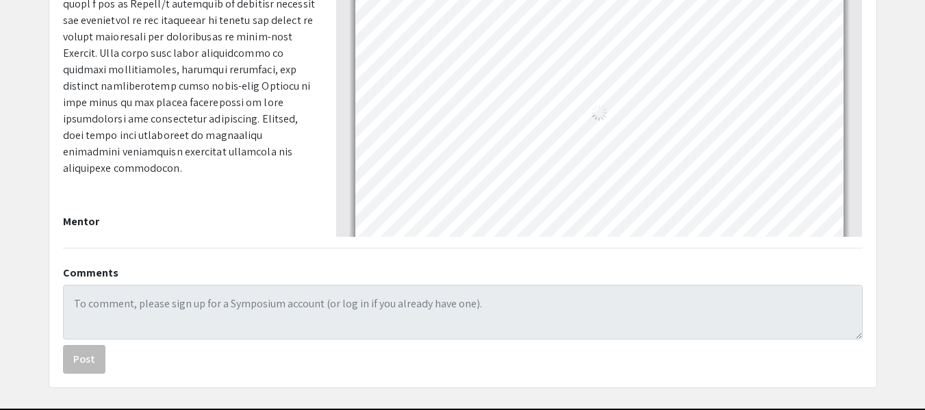
scroll to position [5, 0]
drag, startPoint x: 168, startPoint y: 227, endPoint x: 60, endPoint y: 227, distance: 107.5
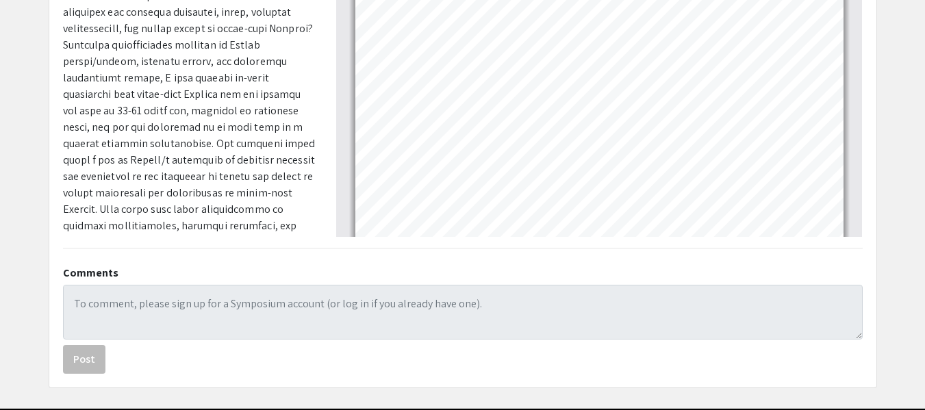
scroll to position [59, 0]
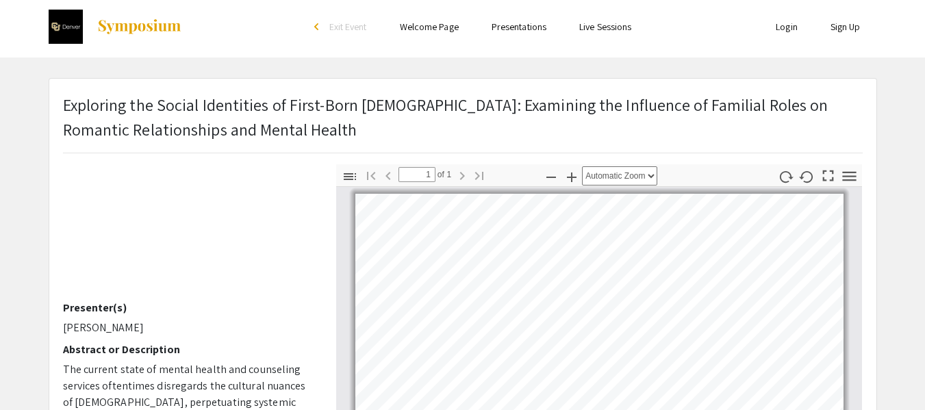
scroll to position [0, 0]
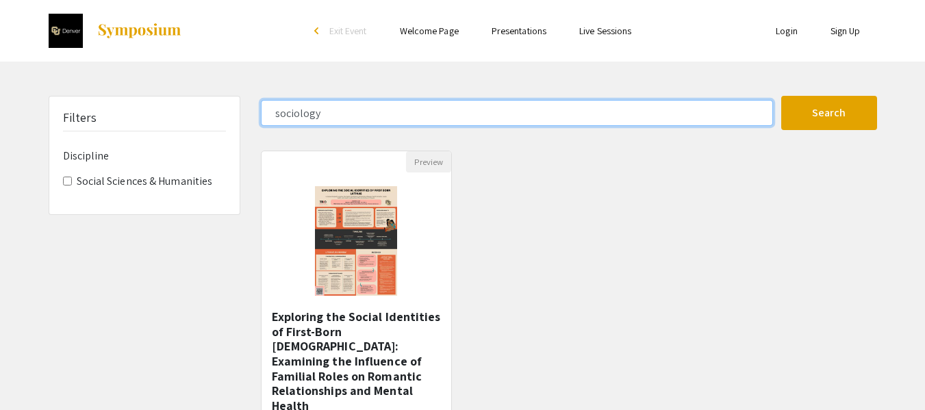
drag, startPoint x: 339, startPoint y: 107, endPoint x: 240, endPoint y: 90, distance: 100.1
click at [240, 90] on div "Skip navigation arrow_back_ios Exit Event Welcome Page Presentations Live Sessi…" at bounding box center [462, 267] width 925 height 535
click at [781, 96] on button "Search" at bounding box center [829, 113] width 96 height 34
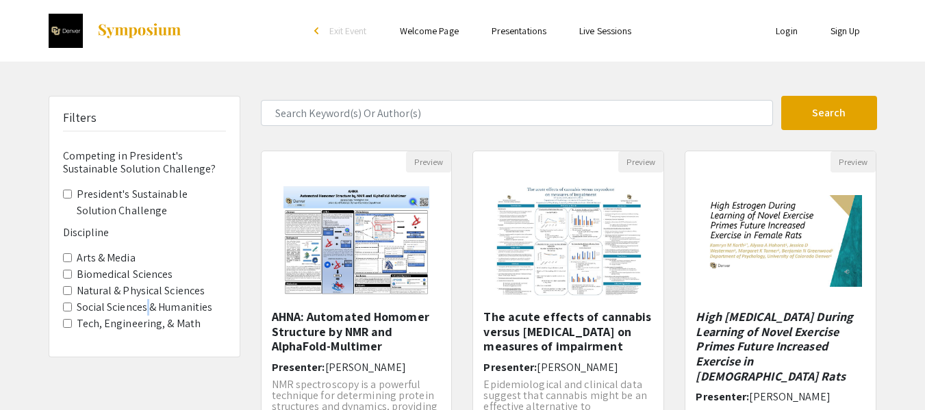
click at [144, 307] on label "Social Sciences & Humanities" at bounding box center [145, 307] width 136 height 16
click at [66, 308] on Humanities "Social Sciences & Humanities" at bounding box center [67, 307] width 9 height 9
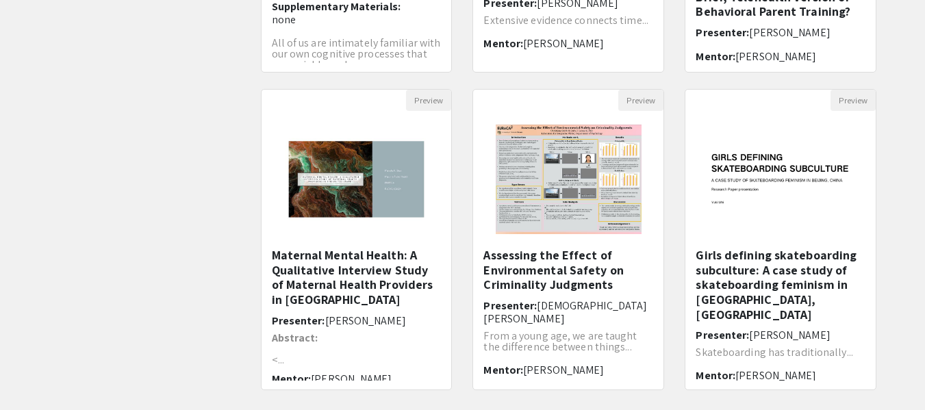
scroll to position [411, 0]
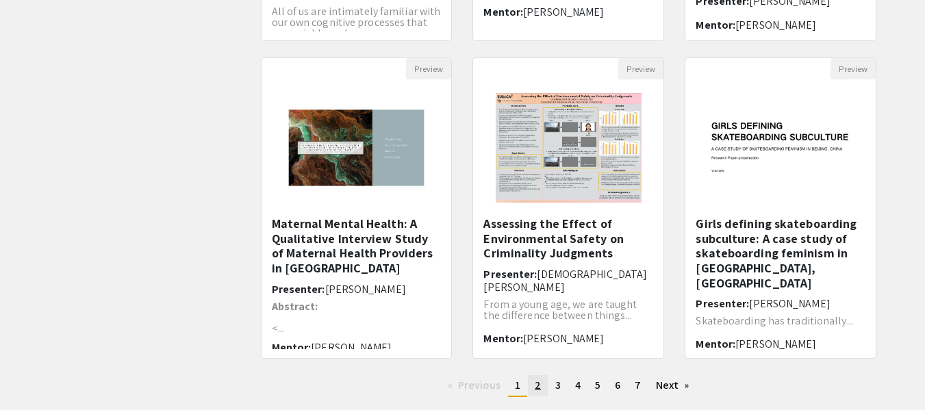
click at [537, 385] on span "2" at bounding box center [538, 385] width 6 height 14
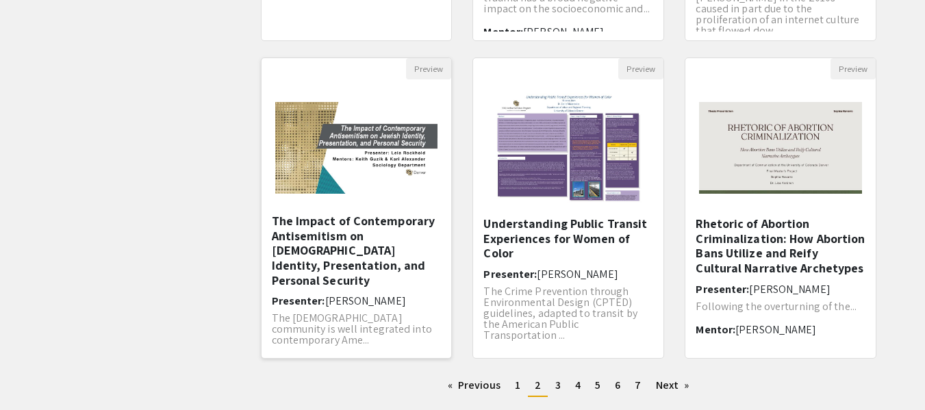
scroll to position [3, 0]
click at [559, 386] on span "3" at bounding box center [557, 385] width 5 height 14
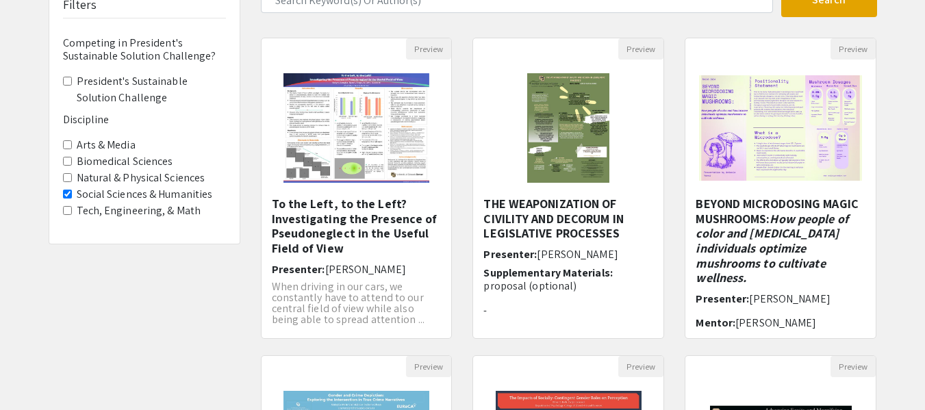
scroll to position [137, 0]
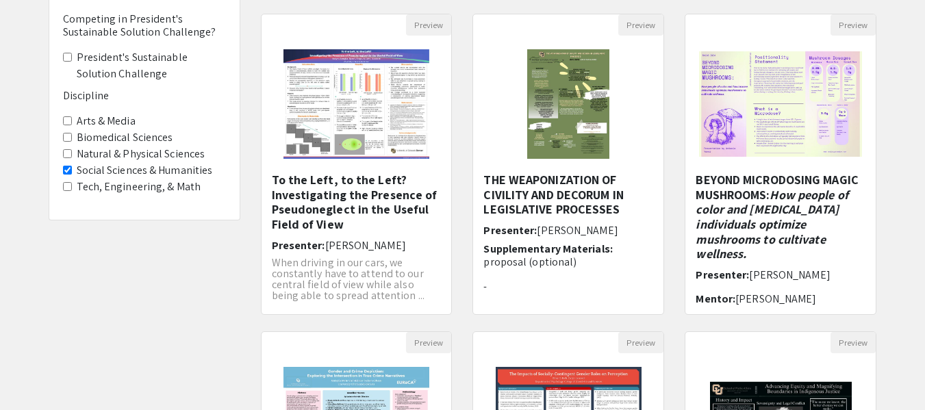
drag, startPoint x: 774, startPoint y: 215, endPoint x: 895, endPoint y: 195, distance: 123.5
click at [895, 195] on div "Filters Competing in President's Sustainable Solution Challenge? President's Su…" at bounding box center [462, 320] width 925 height 723
click at [754, 188] on h5 "BEYOND MICRODOSING MAGIC MUSHROOMS: How people of color and [MEDICAL_DATA] indi…" at bounding box center [781, 217] width 170 height 89
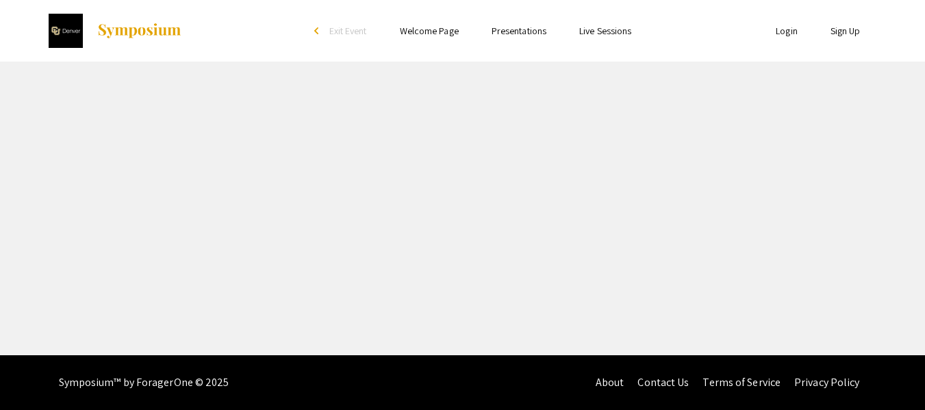
select select "custom"
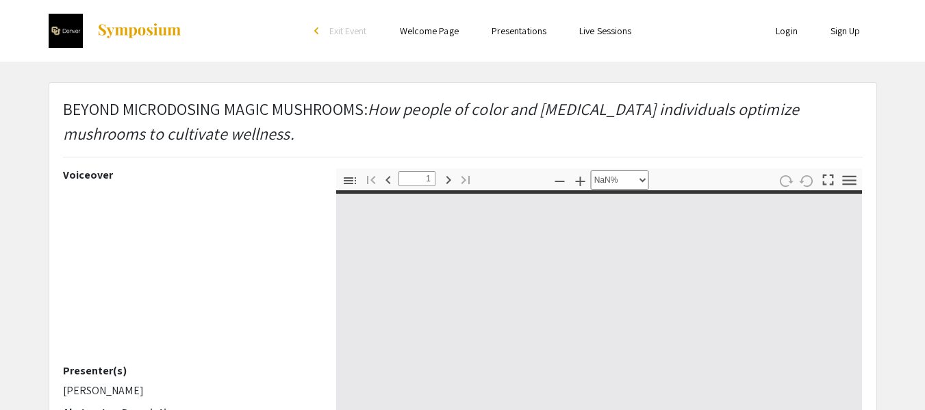
type input "0"
select select "custom"
type input "1"
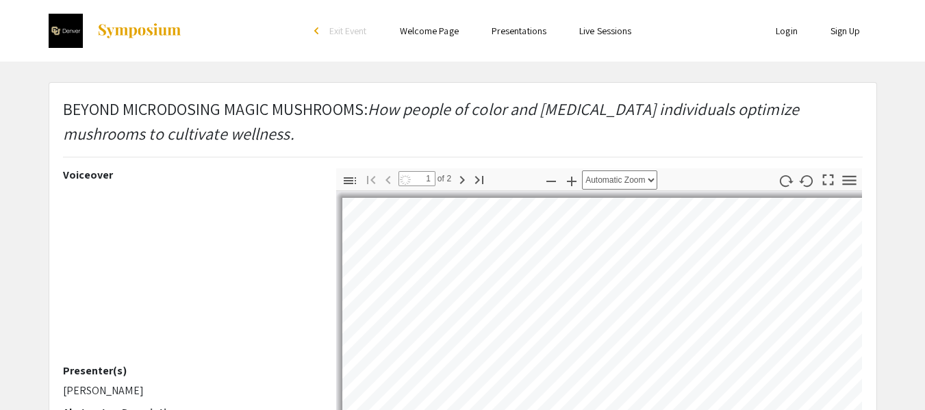
select select "auto"
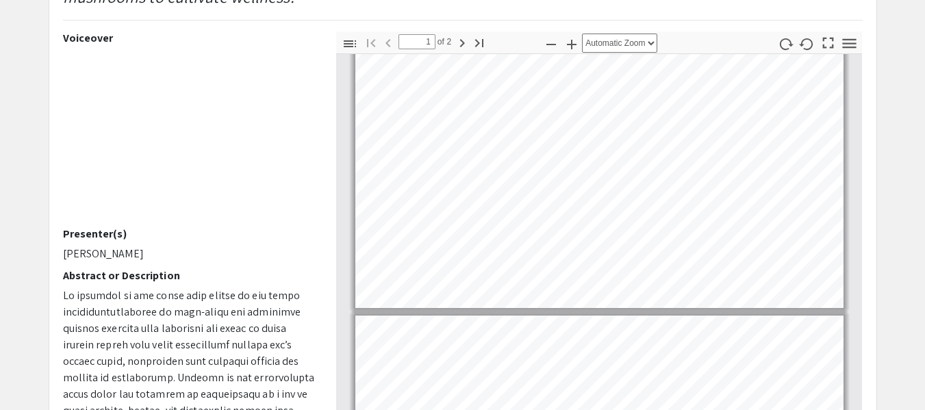
type input "2"
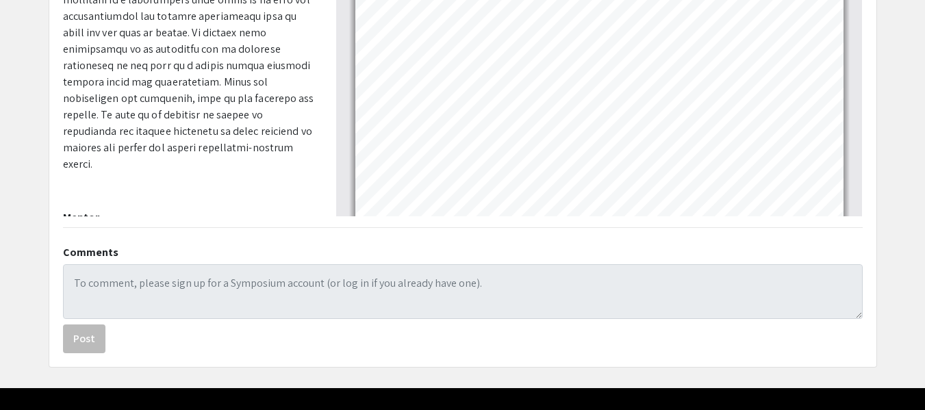
scroll to position [464, 0]
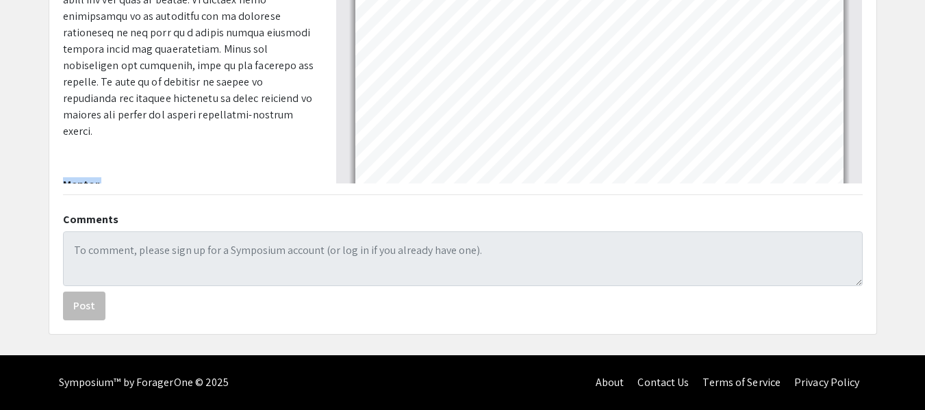
drag, startPoint x: 123, startPoint y: 173, endPoint x: 54, endPoint y: 154, distance: 71.1
drag, startPoint x: 130, startPoint y: 167, endPoint x: 65, endPoint y: 166, distance: 65.0
click at [65, 196] on p "[PERSON_NAME]" at bounding box center [189, 204] width 253 height 16
